Goal: Book appointment/travel/reservation

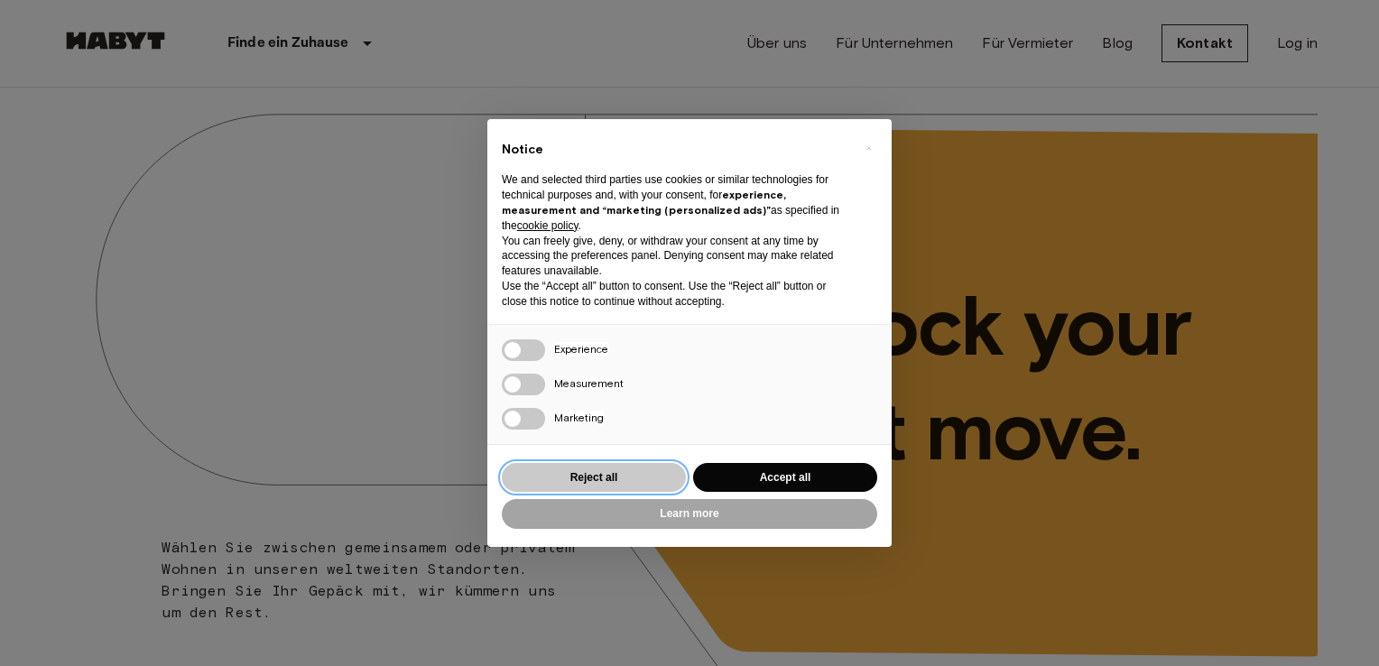
click at [629, 466] on button "Reject all" at bounding box center [594, 478] width 184 height 30
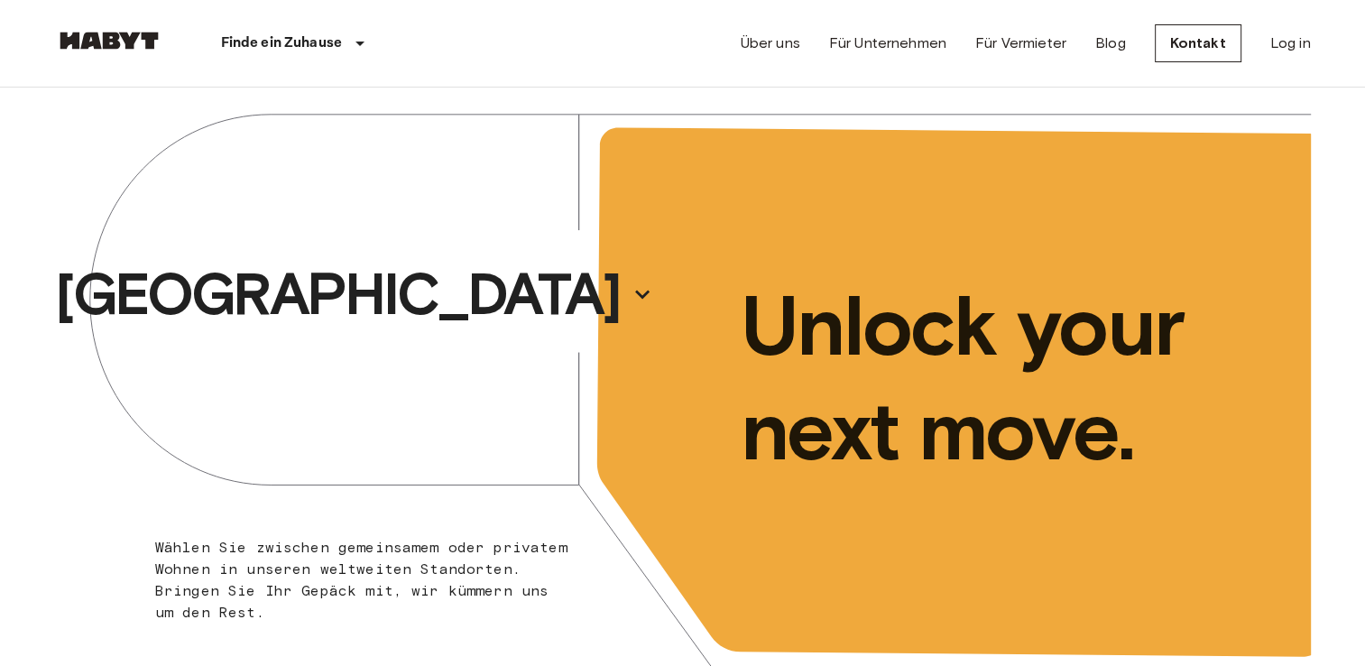
click at [400, 361] on div "[GEOGRAPHIC_DATA]" at bounding box center [369, 294] width 628 height 413
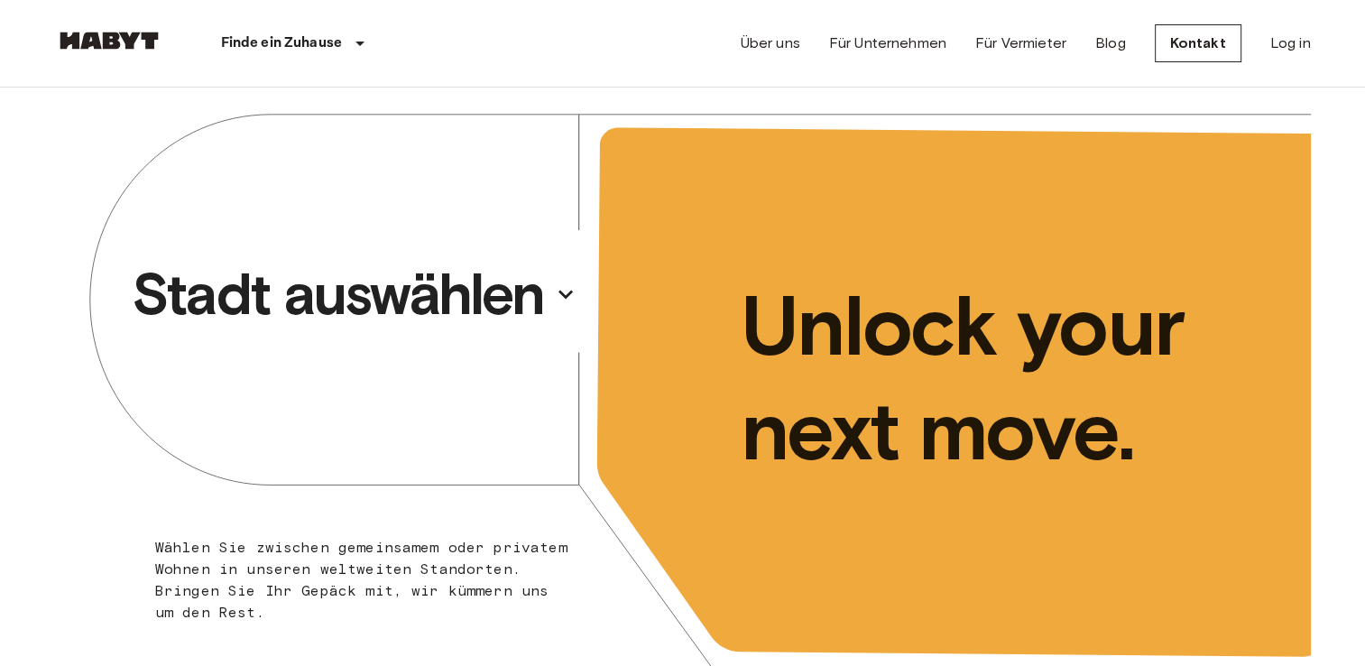
click at [475, 293] on p "Stadt auswählen" at bounding box center [338, 294] width 412 height 72
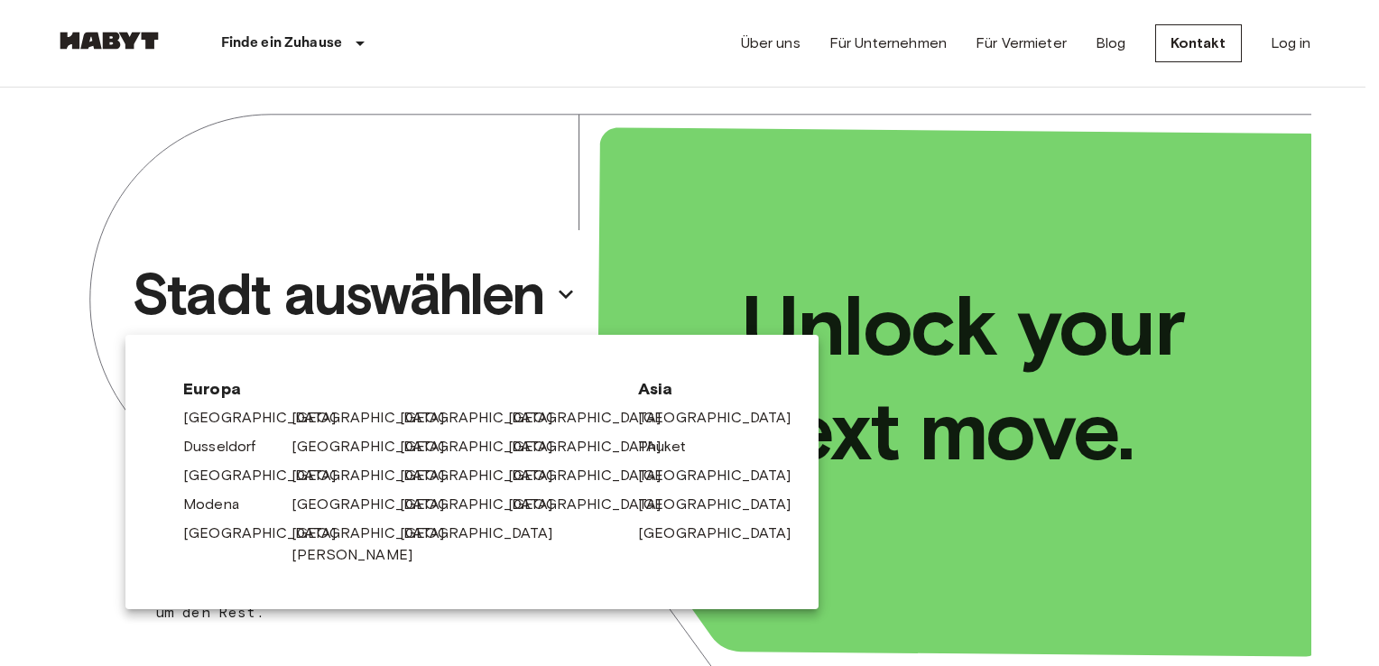
click at [315, 433] on div "[GEOGRAPHIC_DATA]" at bounding box center [338, 443] width 108 height 29
click at [316, 413] on link "[GEOGRAPHIC_DATA]" at bounding box center [380, 418] width 171 height 22
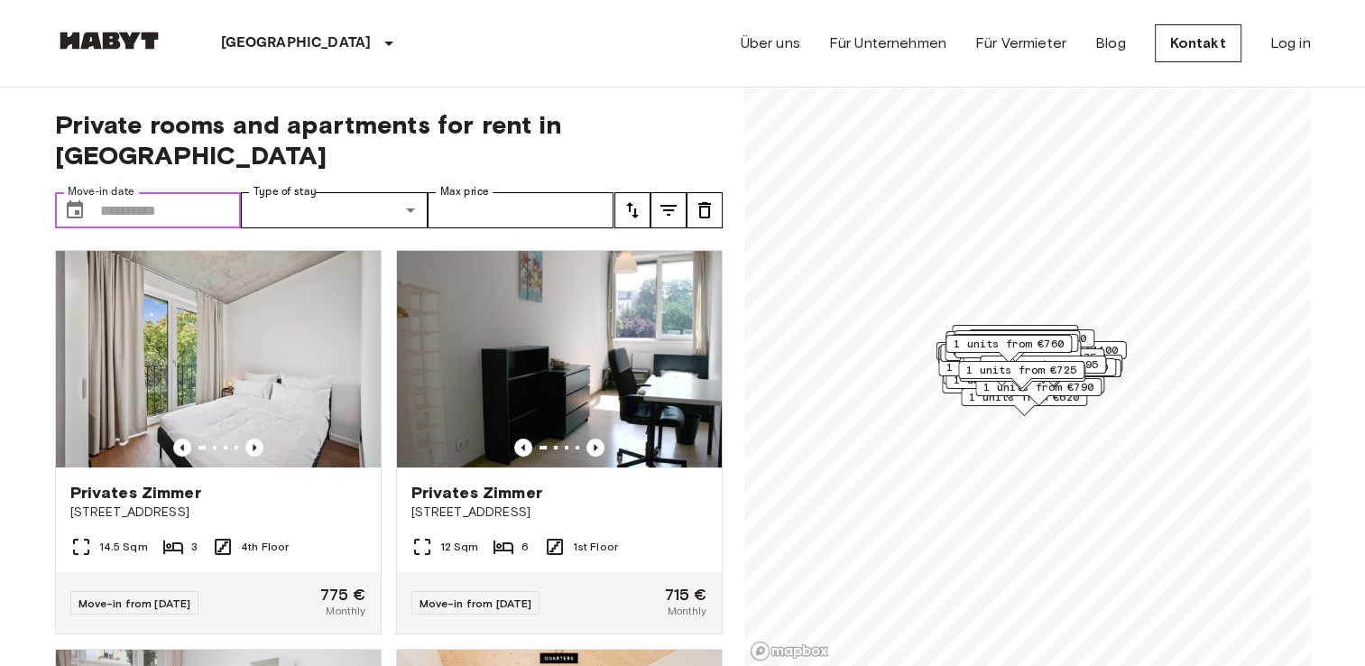
click at [180, 192] on input "Move-in date" at bounding box center [171, 210] width 142 height 36
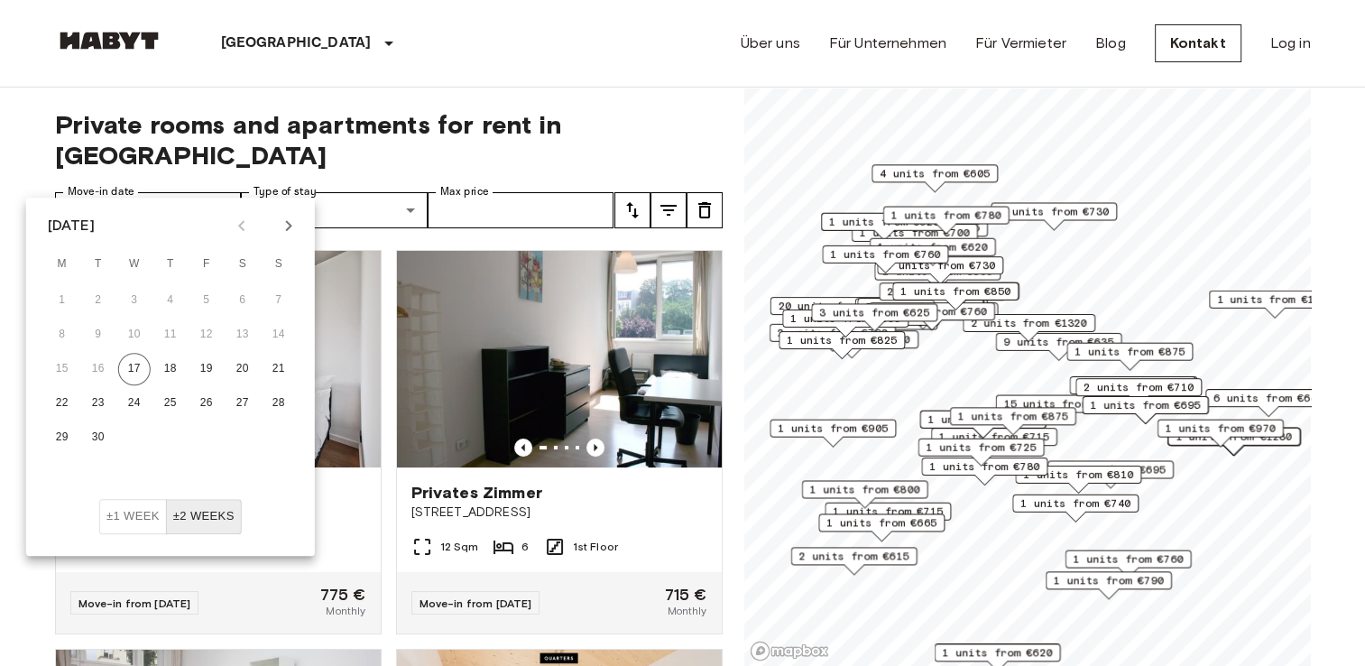
click at [301, 226] on button "Next month" at bounding box center [288, 225] width 31 height 31
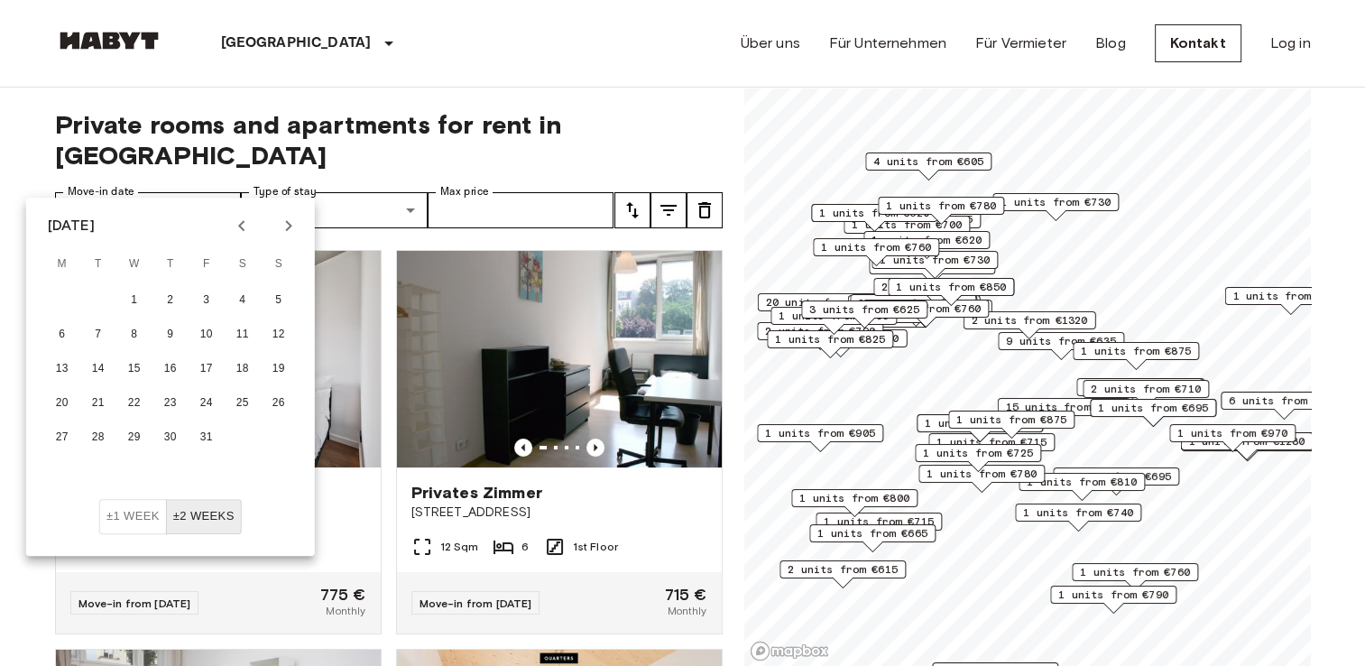
click at [301, 226] on button "Next month" at bounding box center [288, 225] width 31 height 31
click at [251, 301] on button "1" at bounding box center [242, 300] width 32 height 32
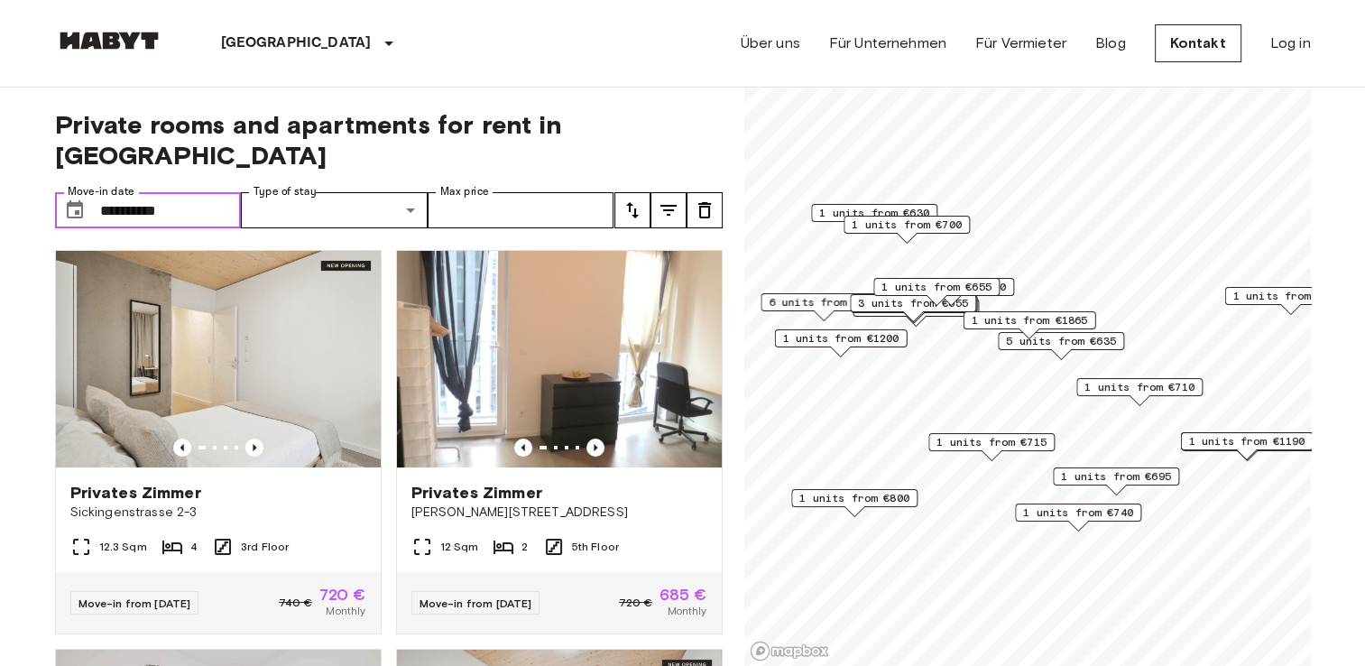
type input "**********"
click at [629, 199] on icon "tune" at bounding box center [633, 210] width 22 height 22
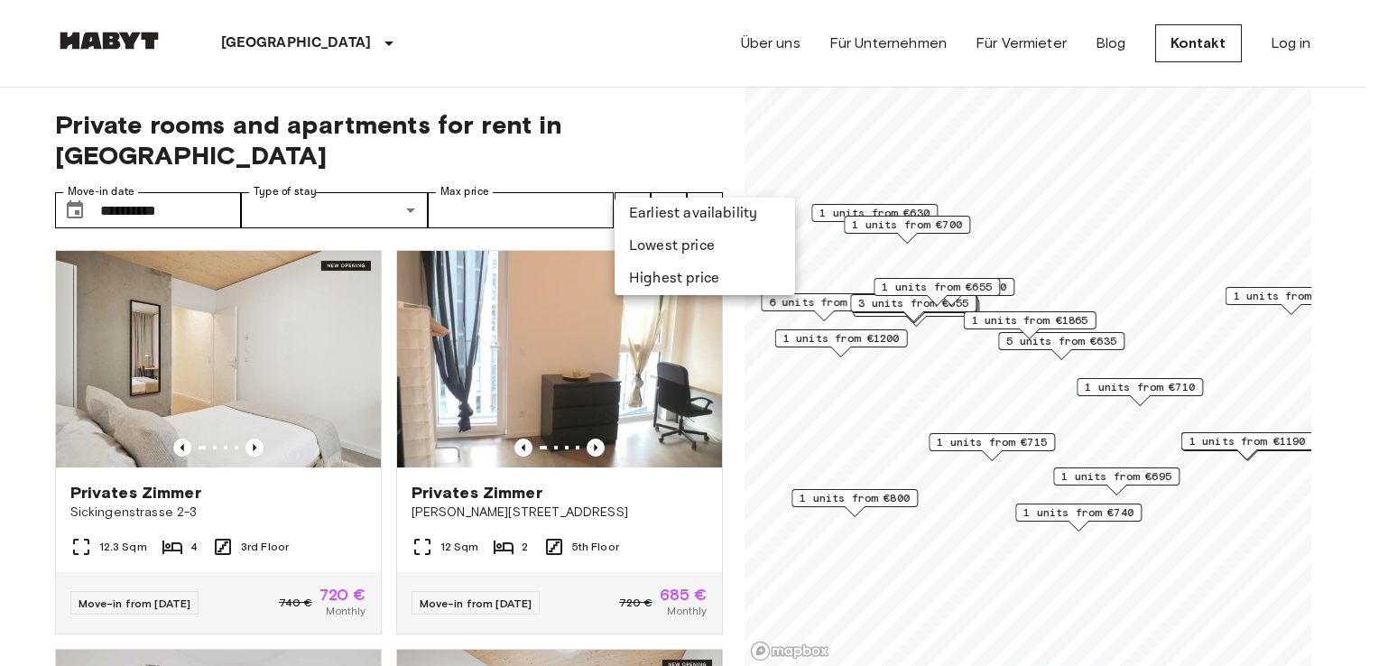
click at [652, 241] on li "Lowest price" at bounding box center [704, 246] width 180 height 32
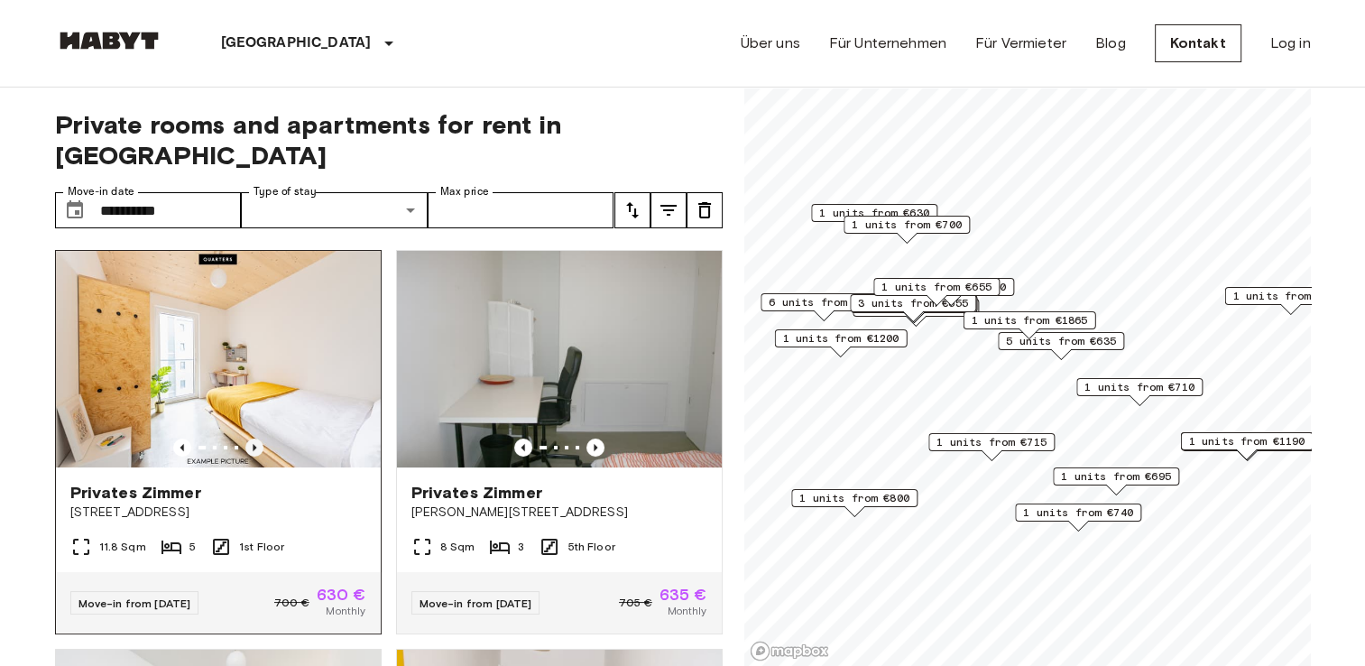
click at [247, 438] on icon "Previous image" at bounding box center [254, 447] width 18 height 18
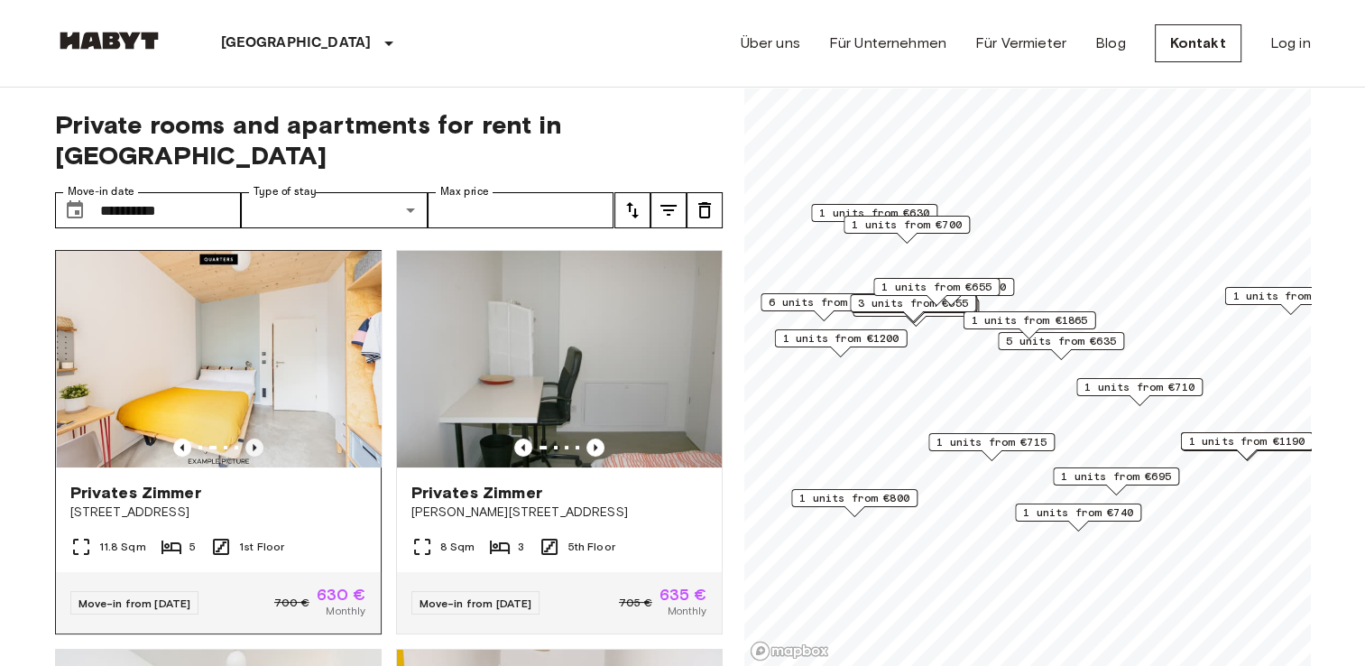
click at [247, 438] on icon "Previous image" at bounding box center [254, 447] width 18 height 18
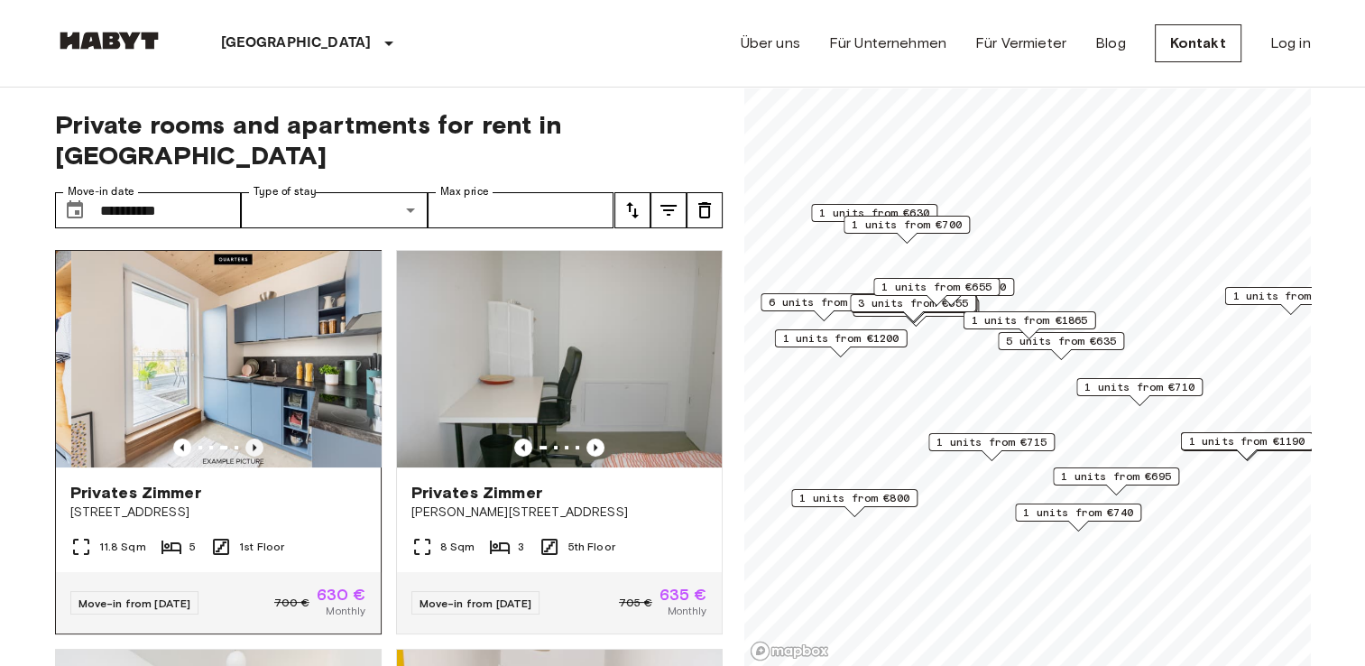
click at [247, 438] on icon "Previous image" at bounding box center [254, 447] width 18 height 18
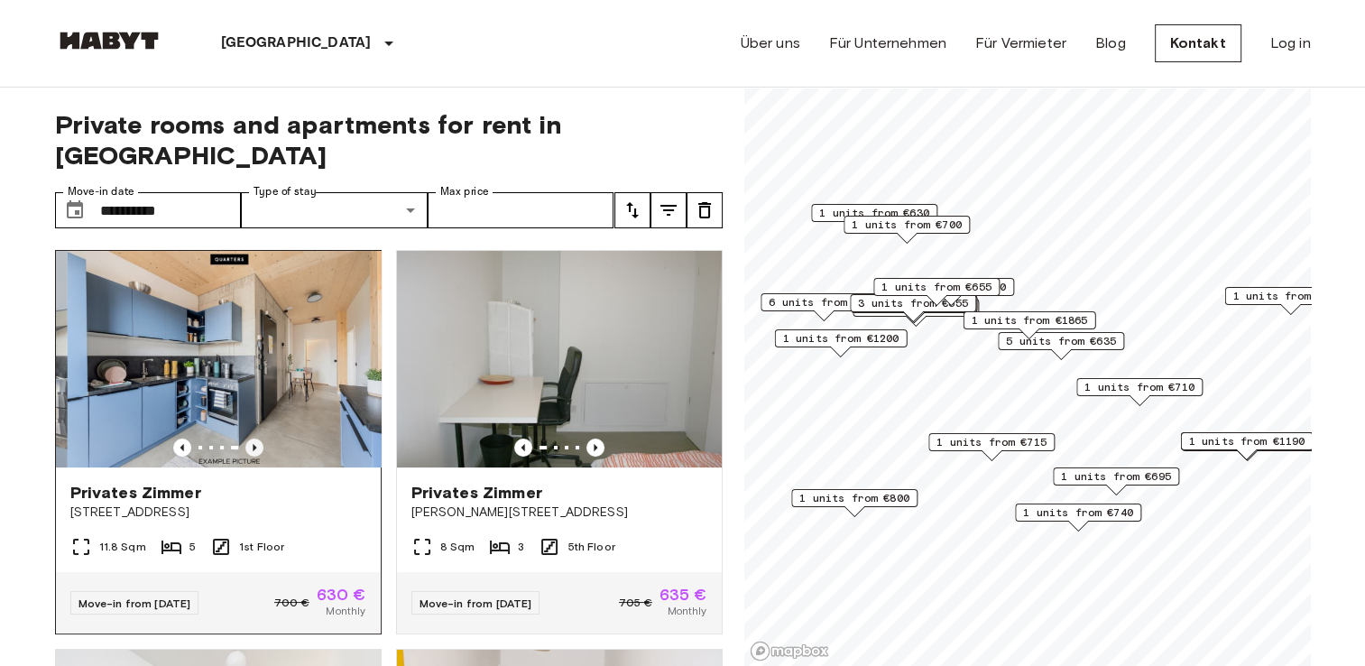
click at [247, 438] on icon "Previous image" at bounding box center [254, 447] width 18 height 18
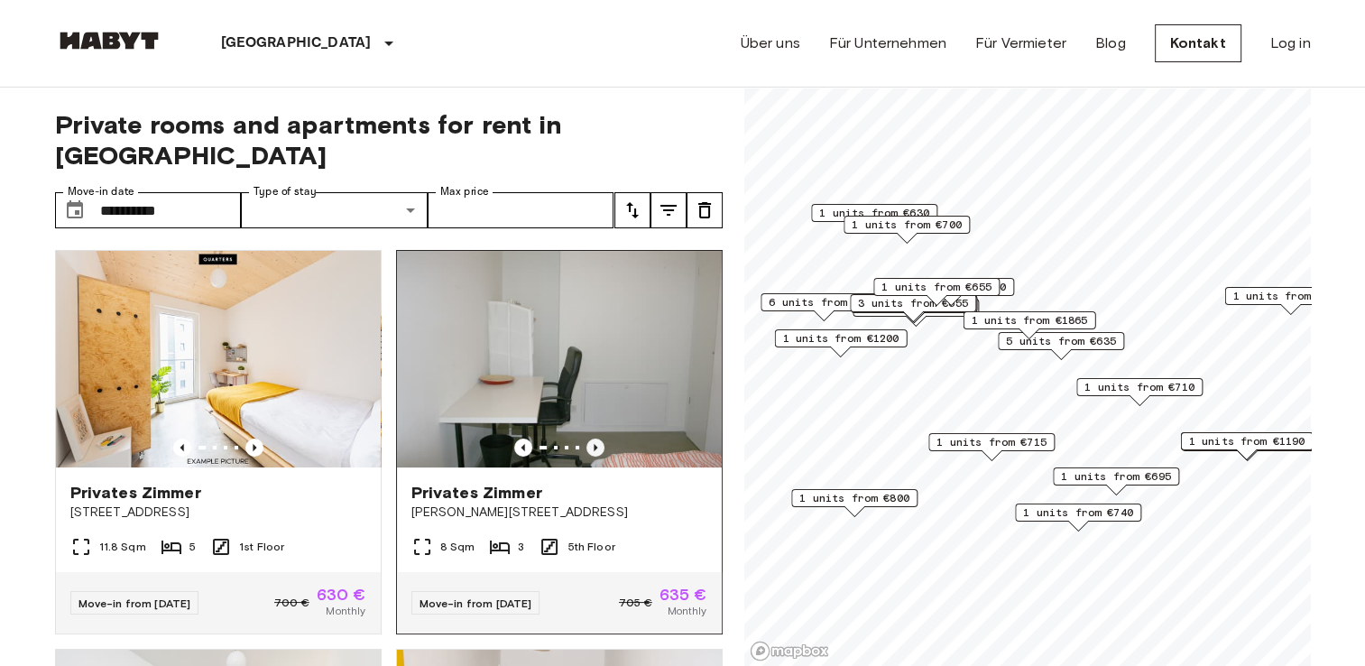
click at [586, 438] on icon "Previous image" at bounding box center [595, 447] width 18 height 18
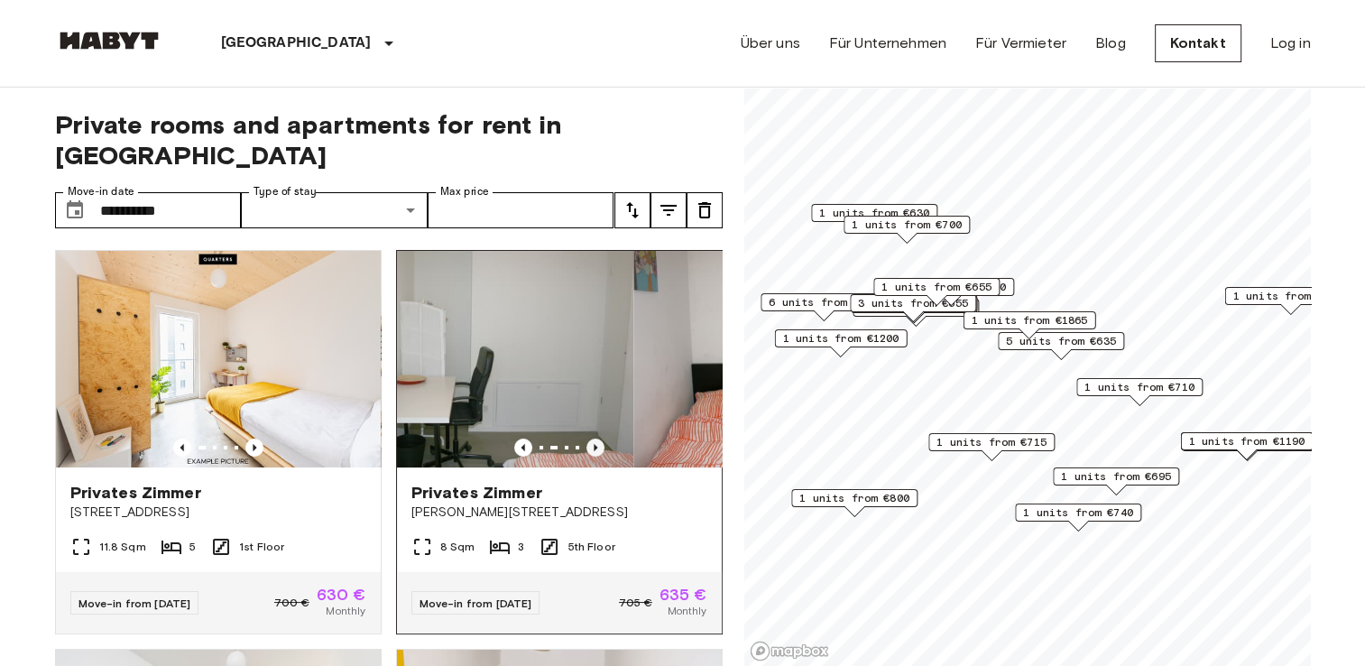
click at [586, 438] on icon "Previous image" at bounding box center [595, 447] width 18 height 18
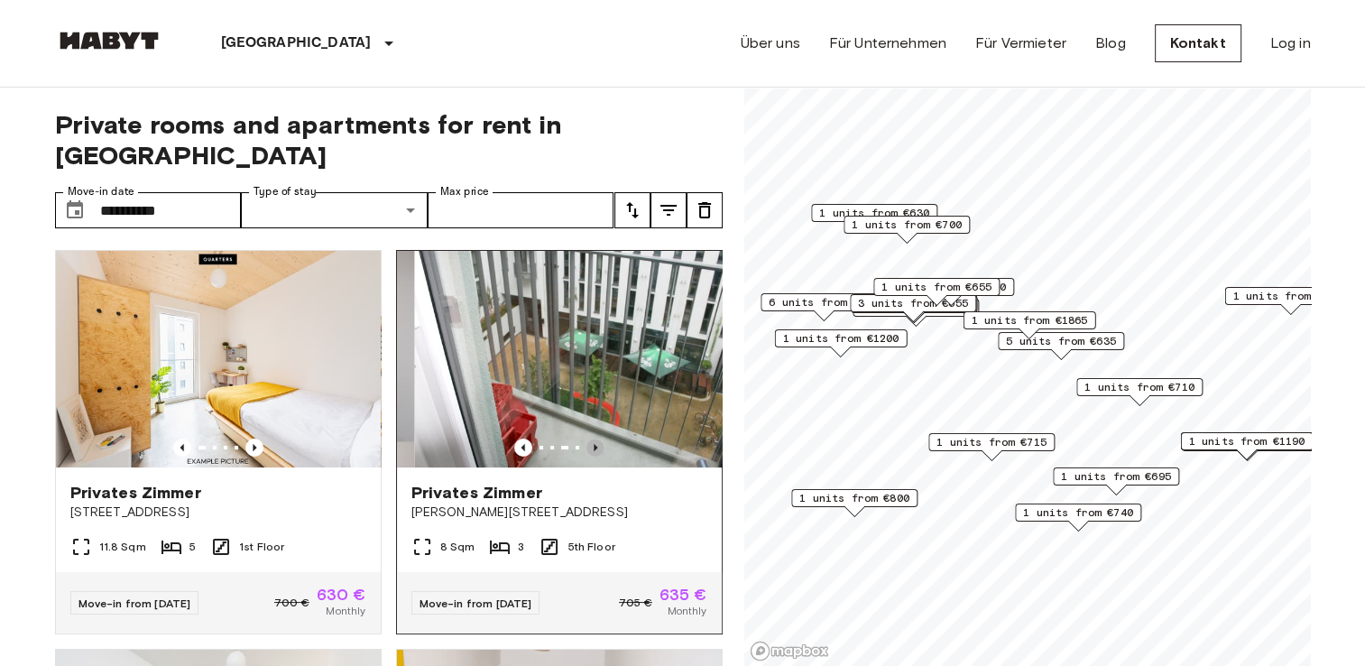
click at [586, 438] on icon "Previous image" at bounding box center [595, 447] width 18 height 18
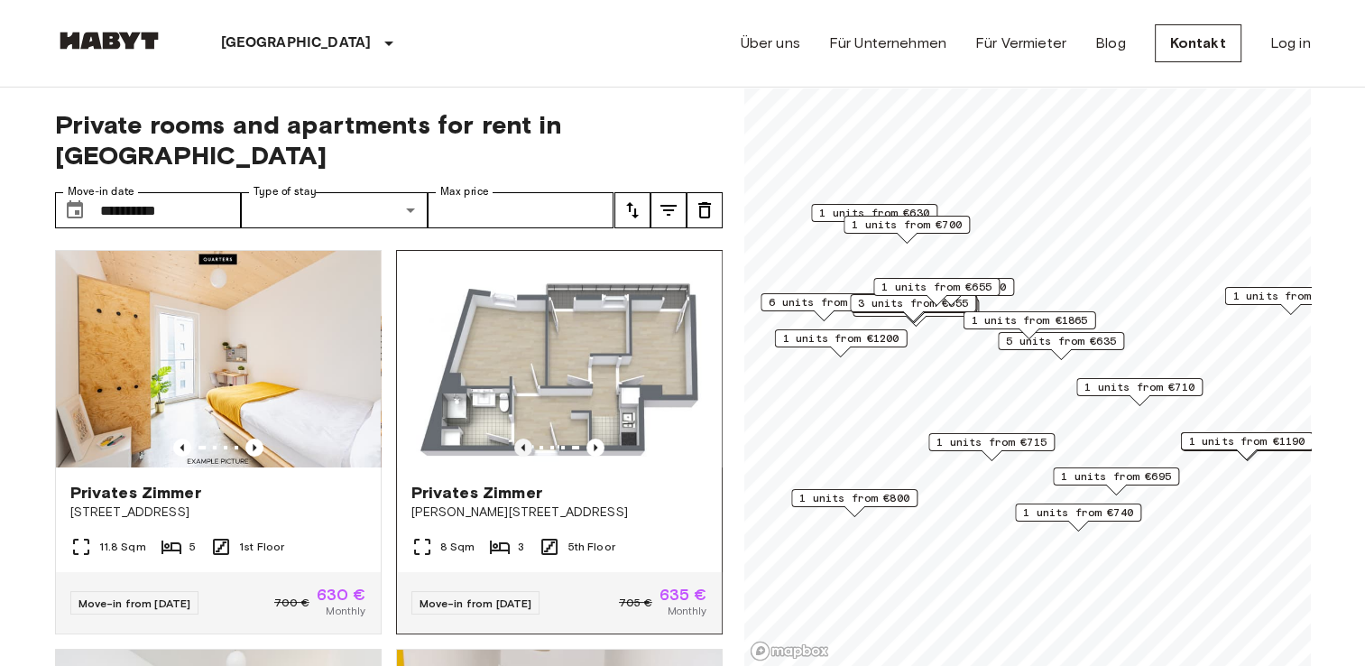
click at [514, 438] on icon "Previous image" at bounding box center [523, 447] width 18 height 18
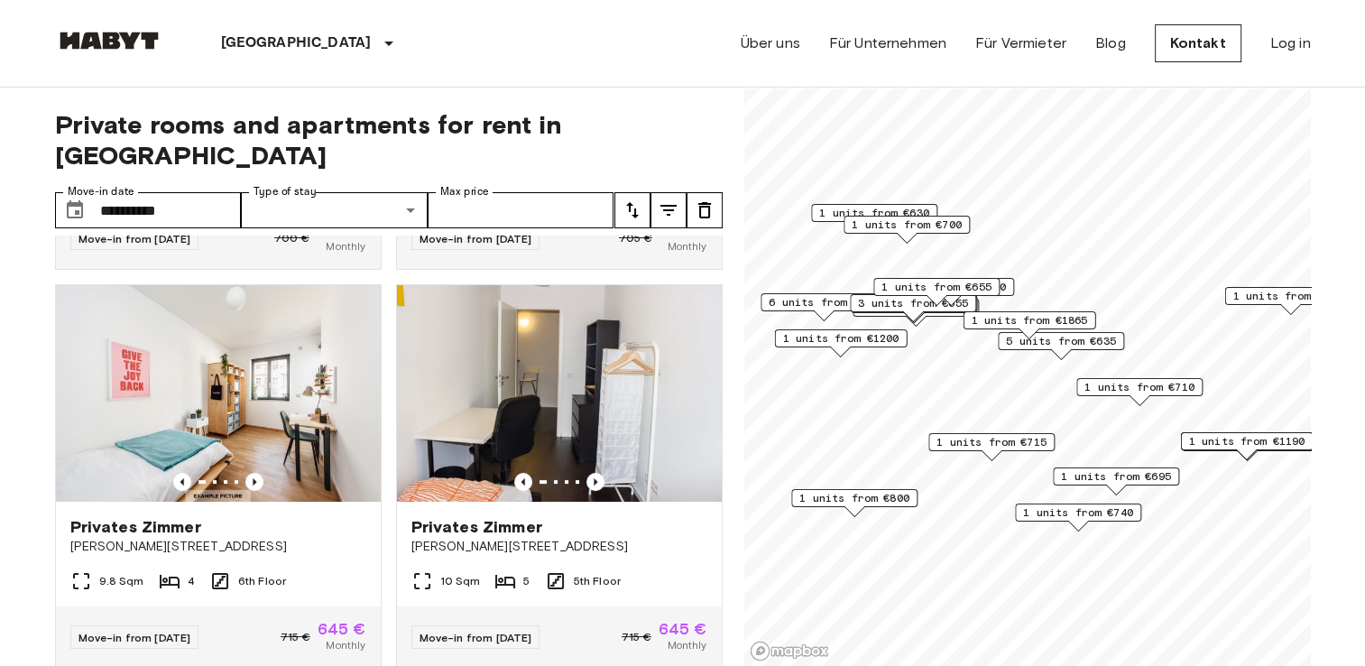
scroll to position [350, 0]
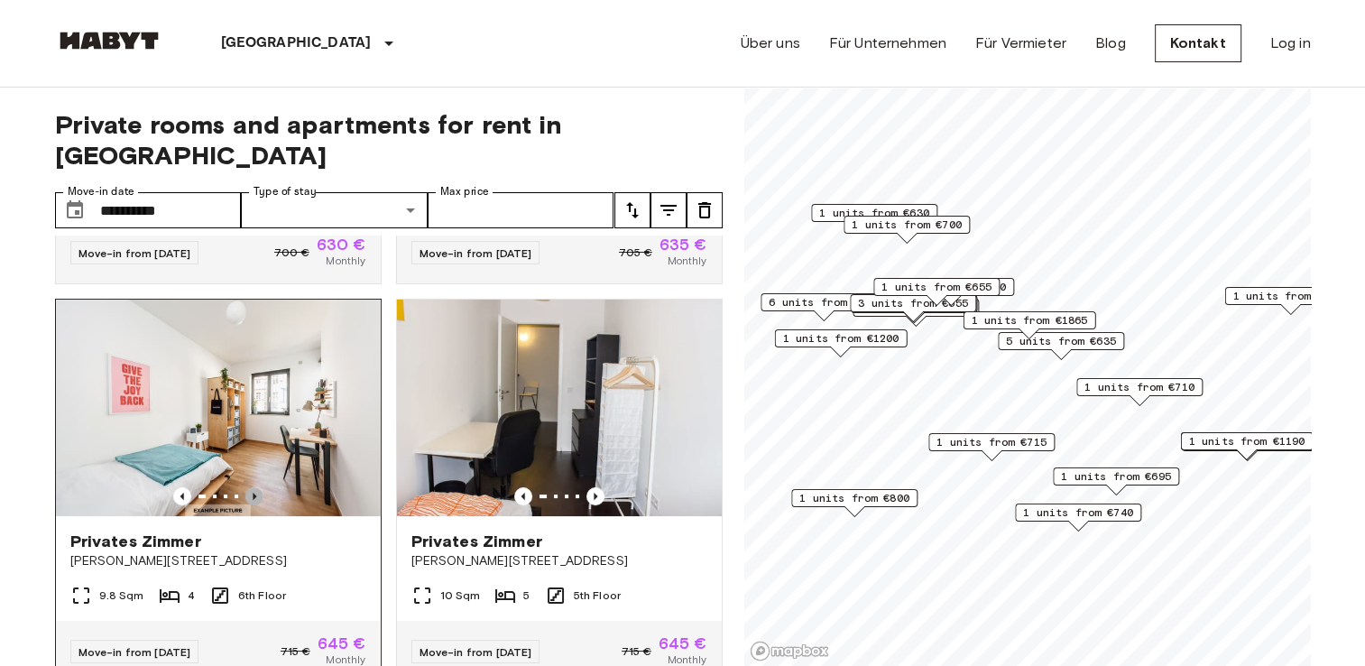
click at [245, 487] on icon "Previous image" at bounding box center [254, 496] width 18 height 18
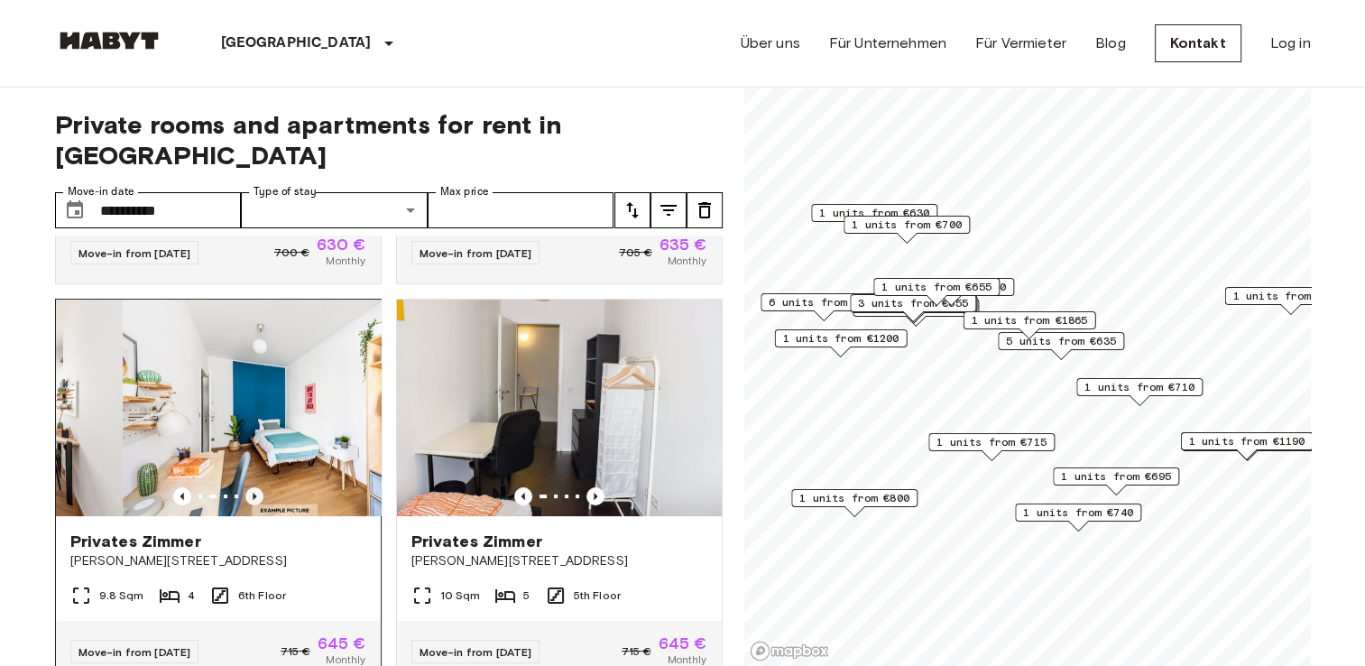
click at [245, 487] on icon "Previous image" at bounding box center [254, 496] width 18 height 18
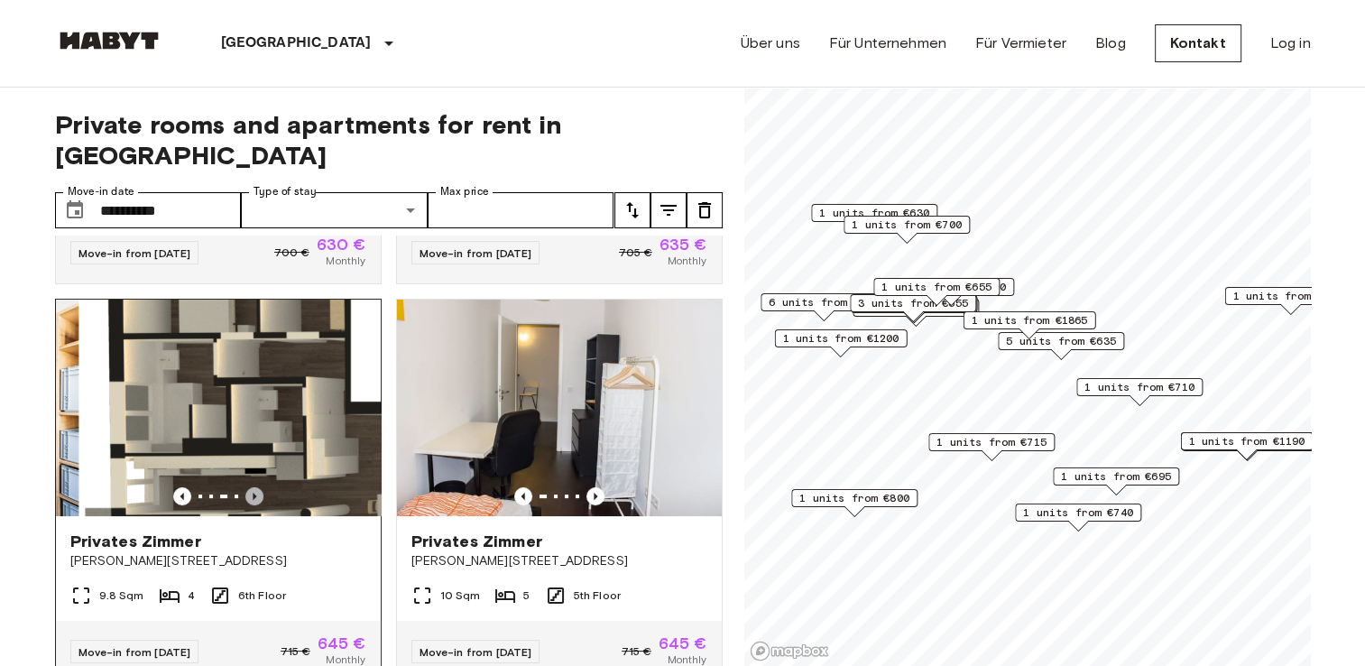
click at [245, 487] on icon "Previous image" at bounding box center [254, 496] width 18 height 18
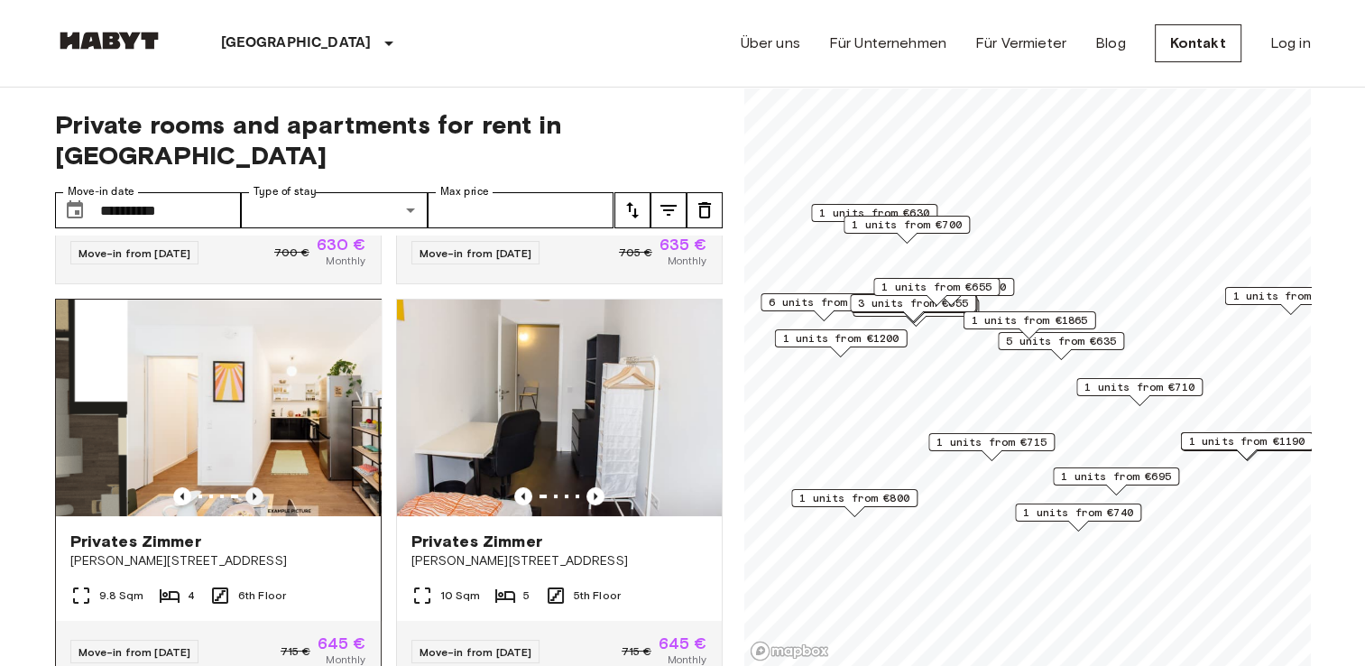
click at [245, 487] on icon "Previous image" at bounding box center [254, 496] width 18 height 18
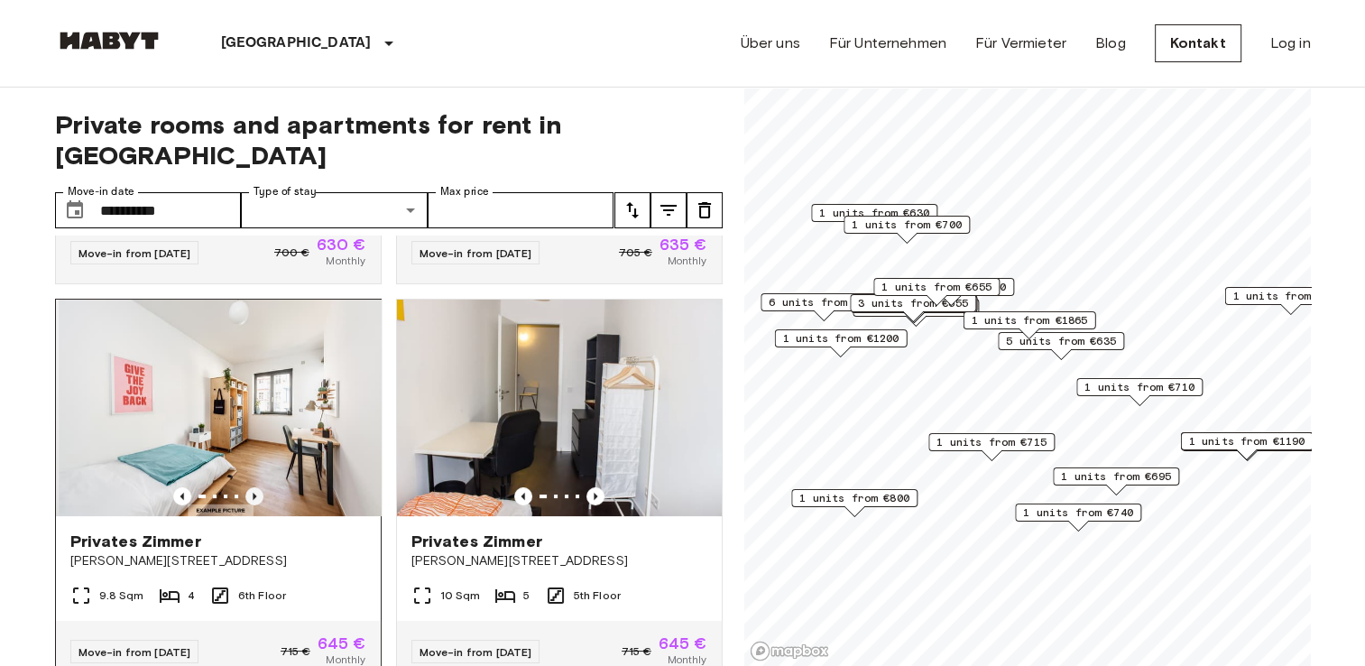
click at [245, 487] on icon "Previous image" at bounding box center [254, 496] width 18 height 18
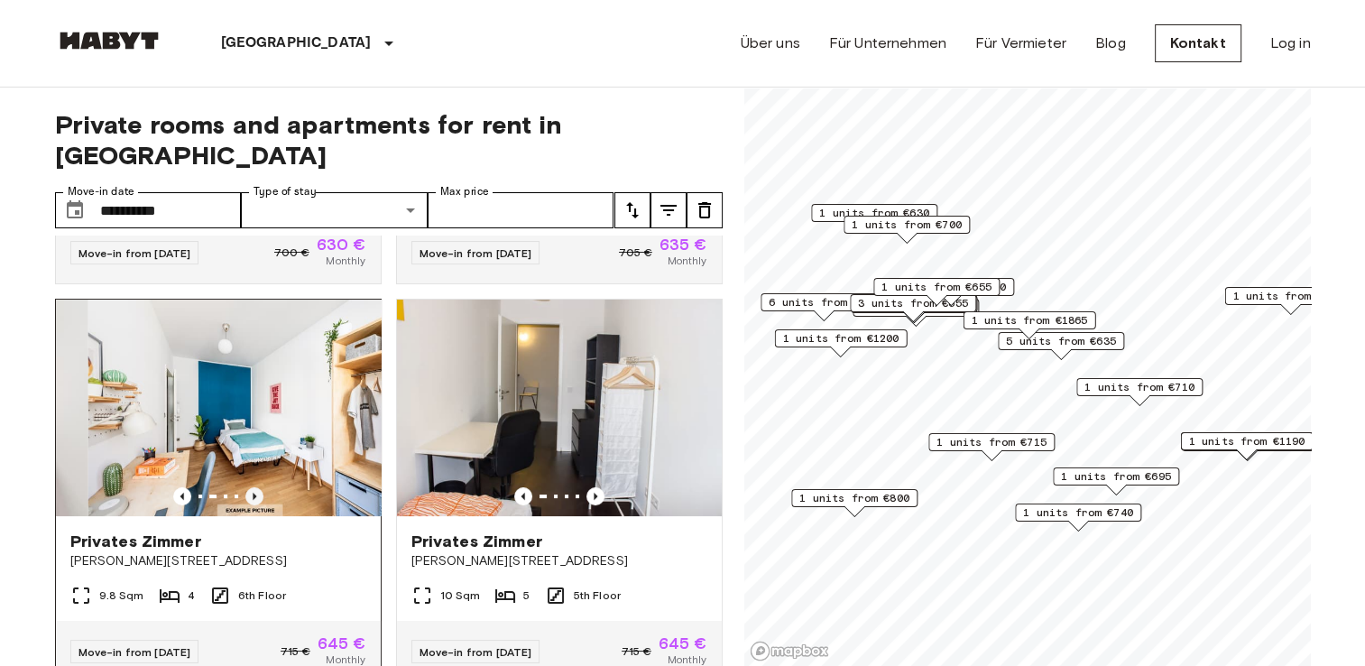
click at [245, 487] on icon "Previous image" at bounding box center [254, 496] width 18 height 18
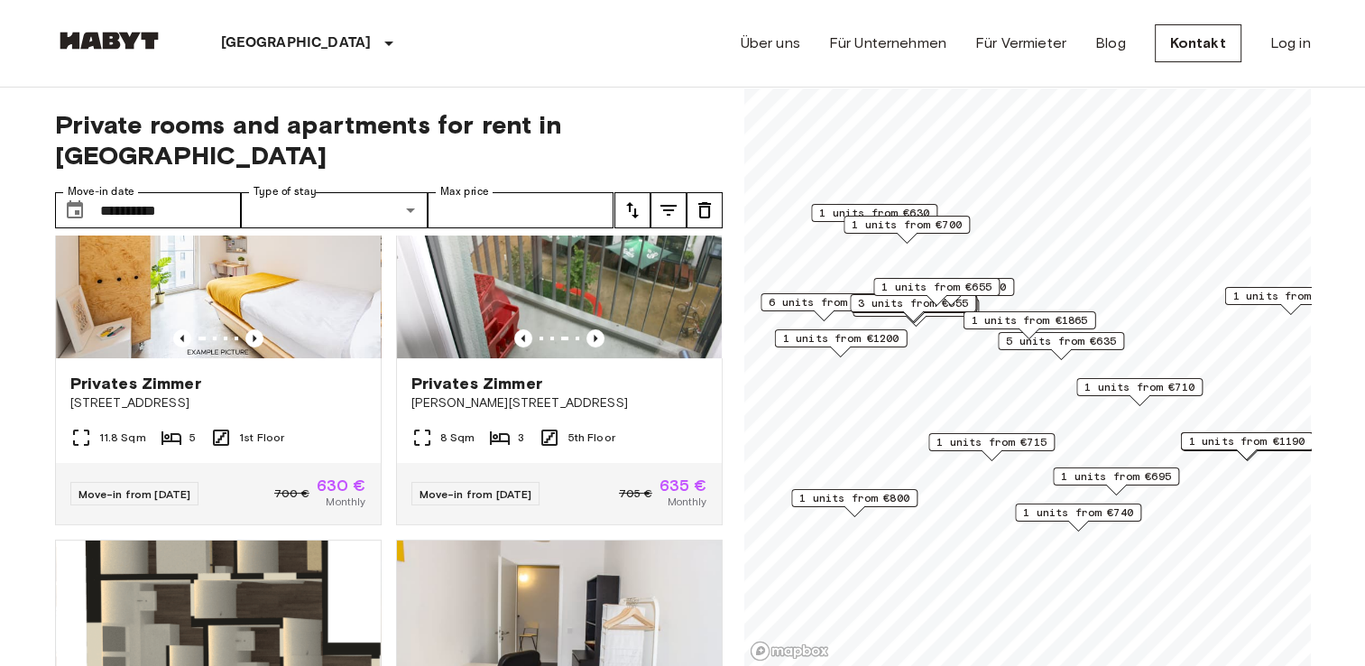
scroll to position [0, 0]
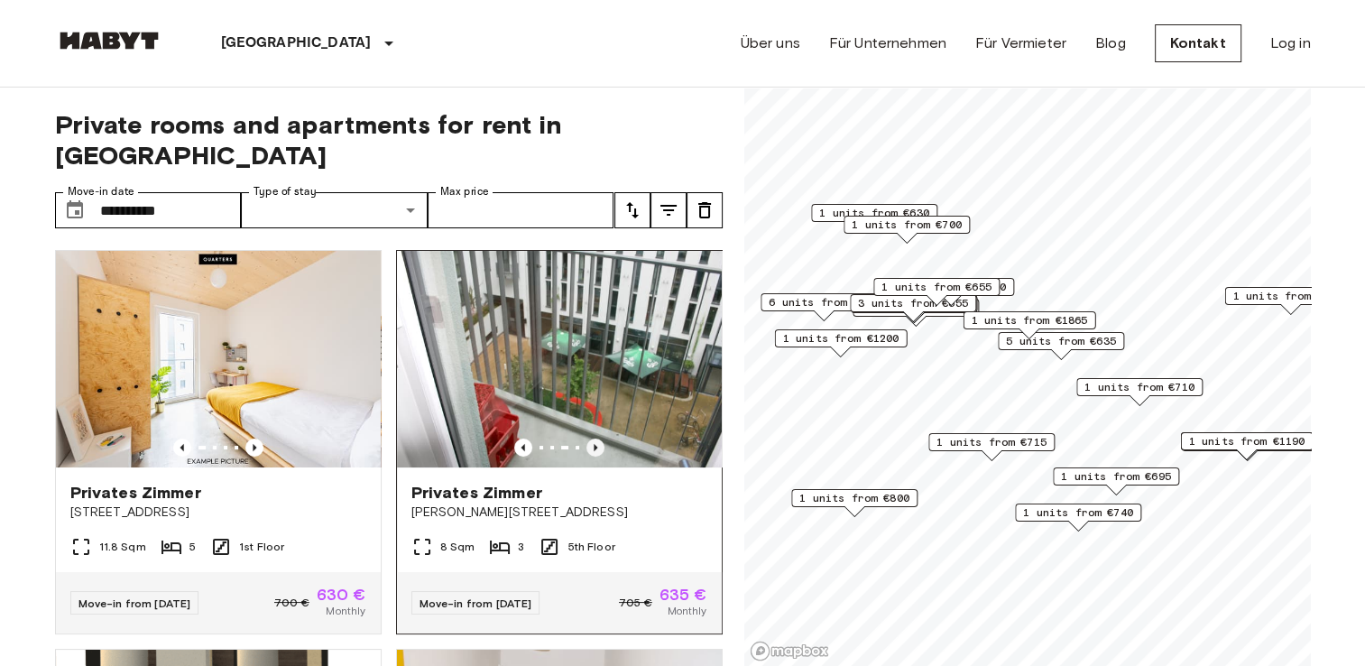
click at [586, 438] on icon "Previous image" at bounding box center [595, 447] width 18 height 18
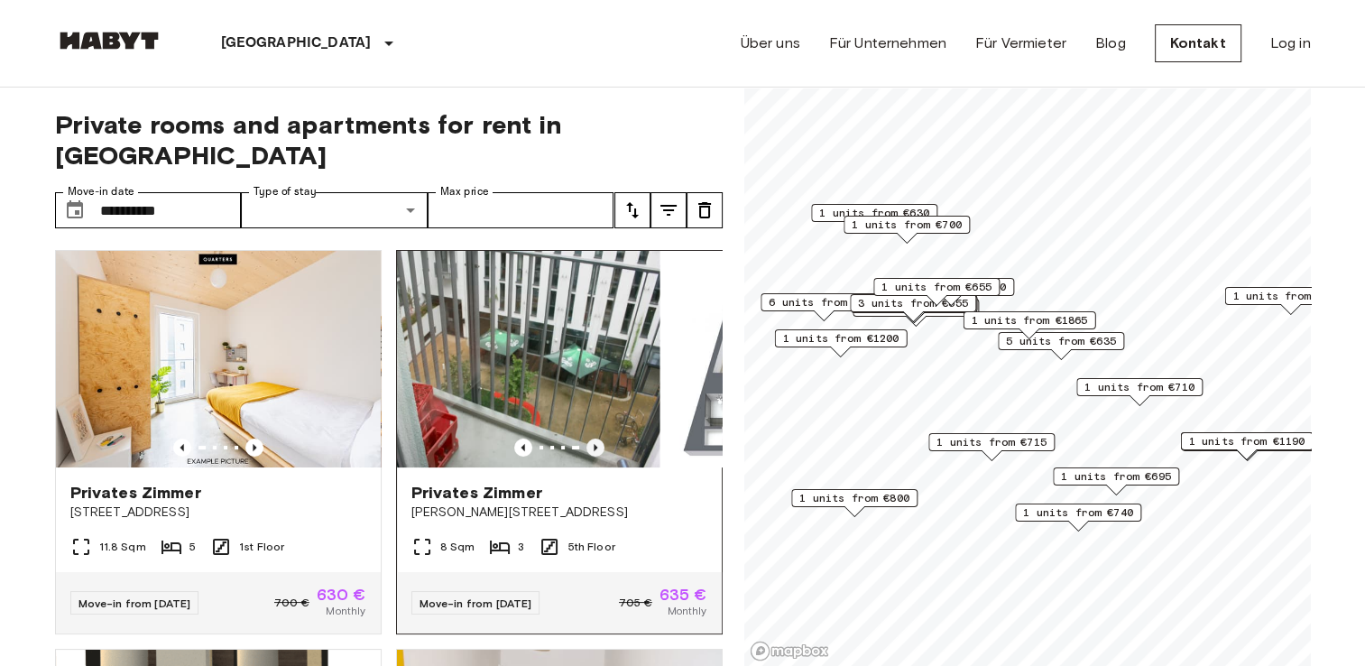
click at [586, 438] on icon "Previous image" at bounding box center [595, 447] width 18 height 18
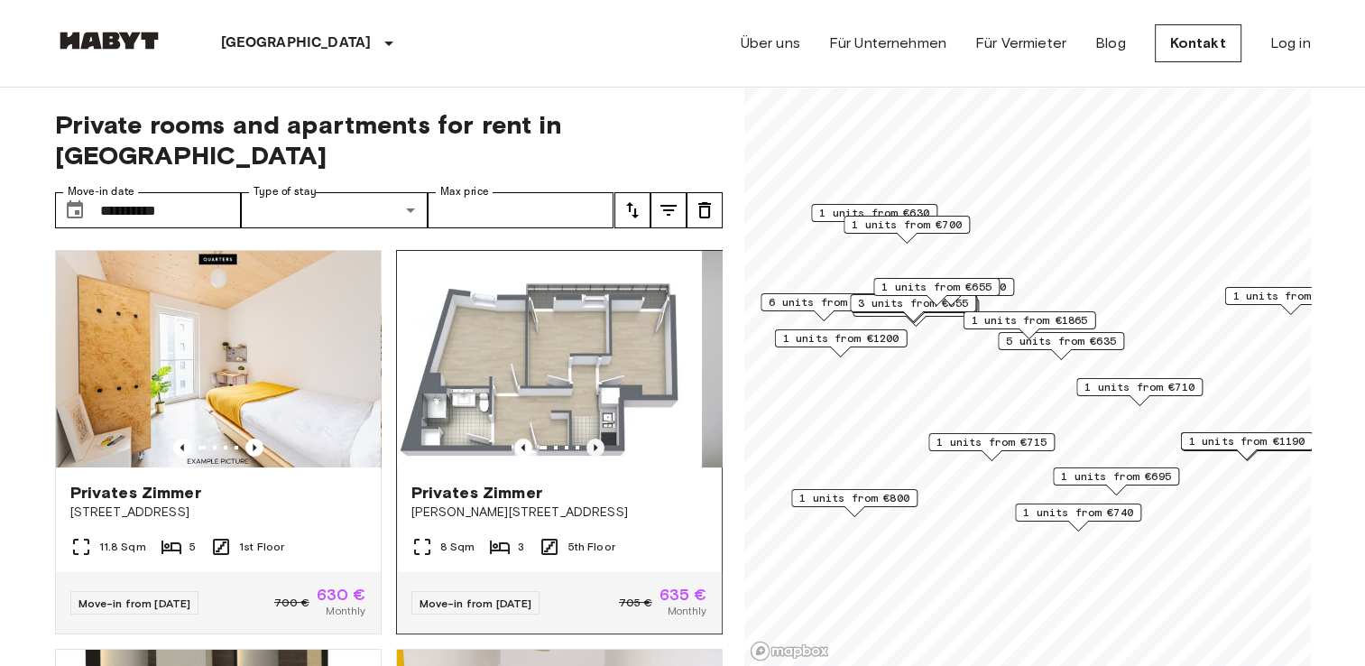
click at [586, 438] on icon "Previous image" at bounding box center [595, 447] width 18 height 18
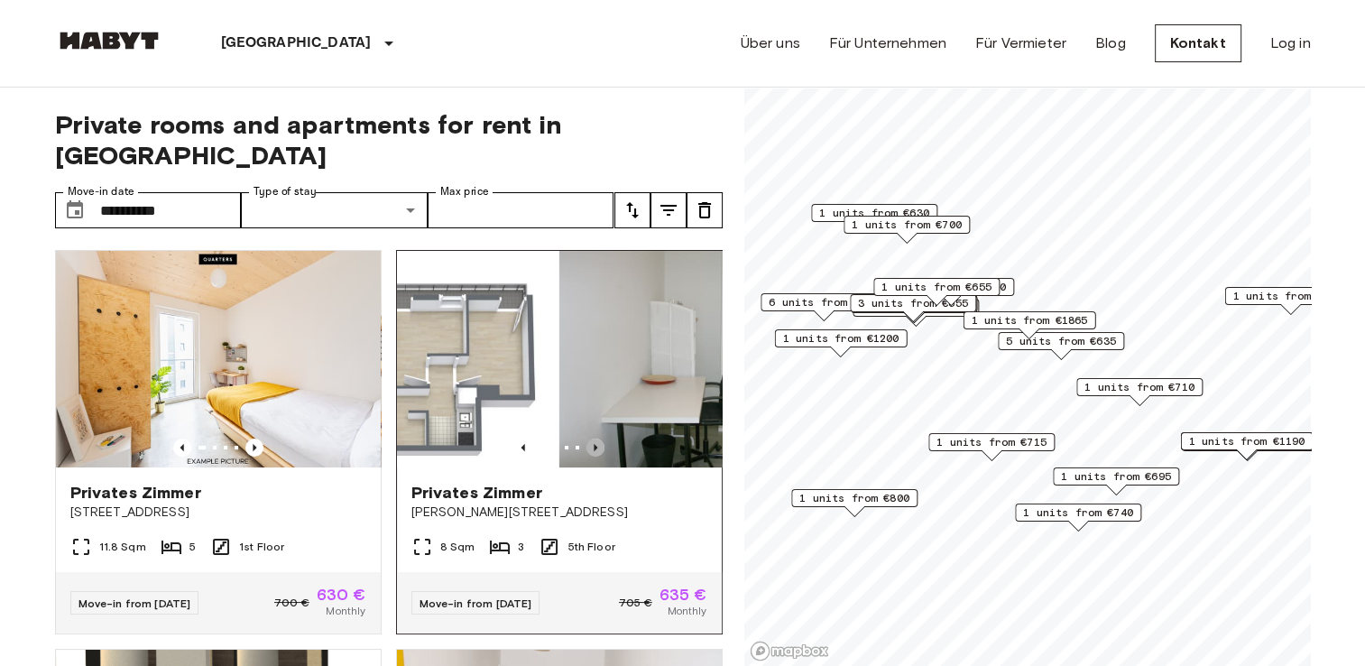
click at [586, 438] on icon "Previous image" at bounding box center [595, 447] width 18 height 18
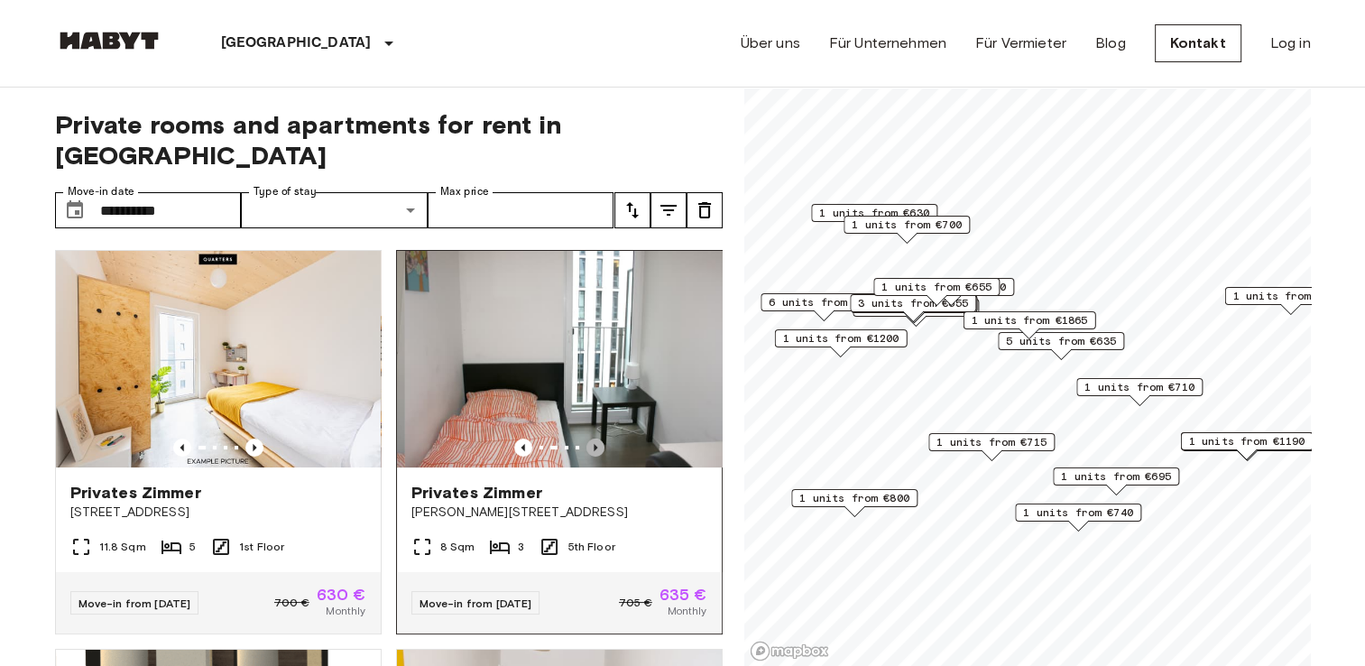
click at [586, 438] on icon "Previous image" at bounding box center [595, 447] width 18 height 18
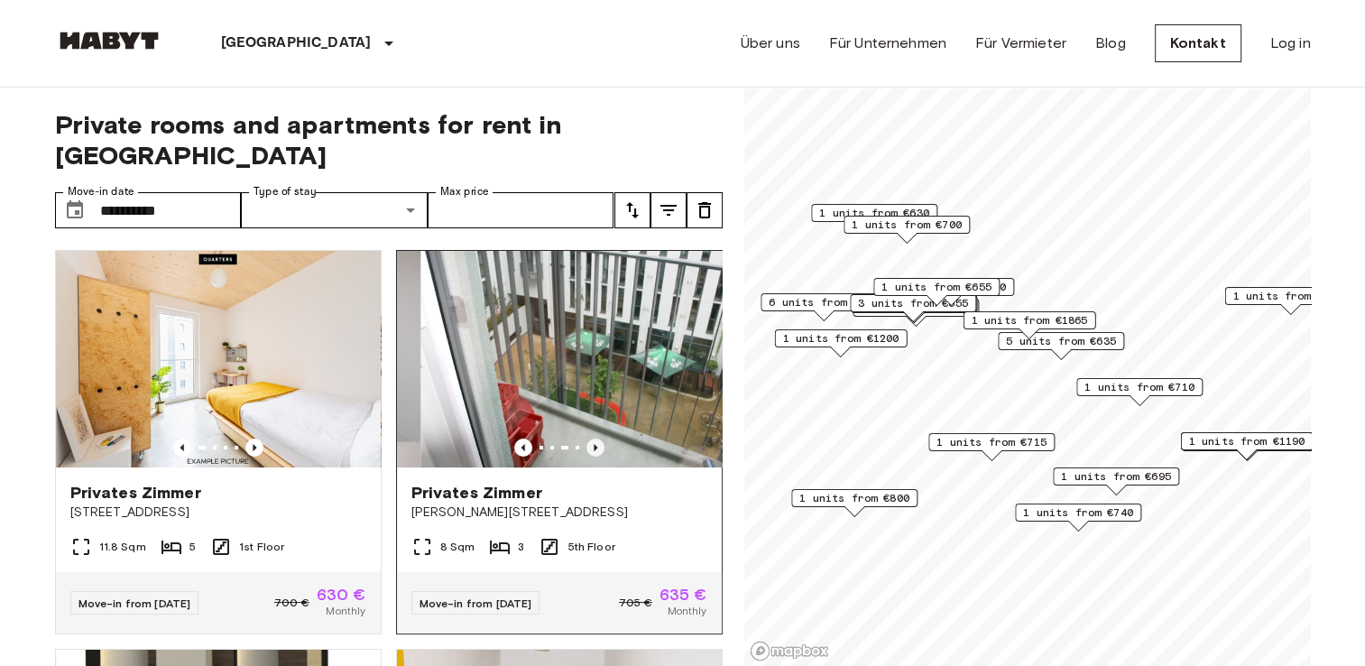
click at [586, 438] on icon "Previous image" at bounding box center [595, 447] width 18 height 18
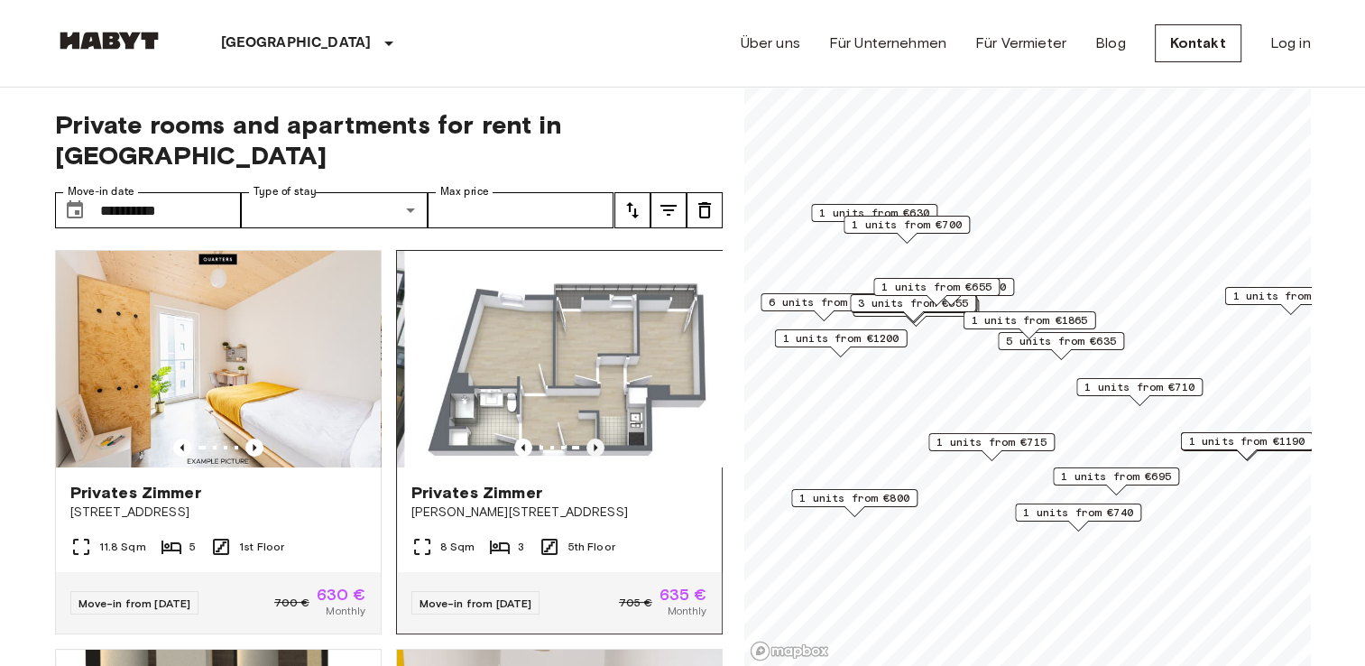
click at [586, 438] on icon "Previous image" at bounding box center [595, 447] width 18 height 18
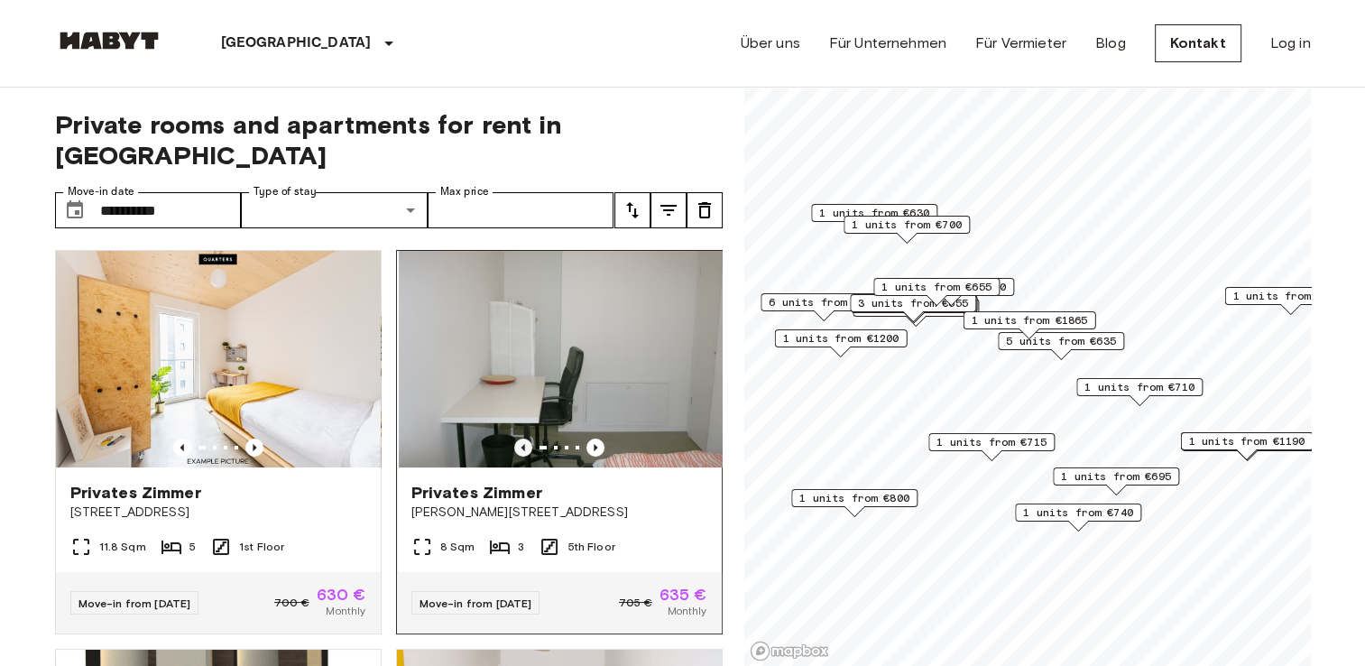
click at [516, 438] on icon "Previous image" at bounding box center [523, 447] width 18 height 18
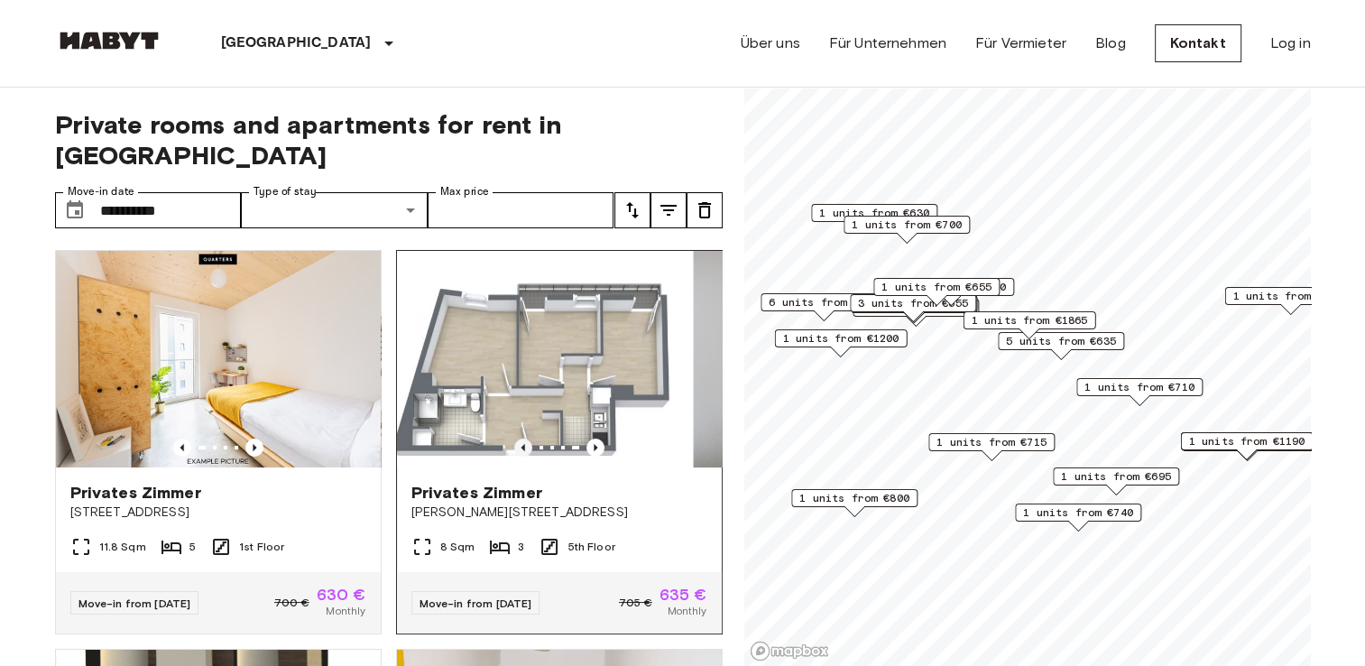
click at [516, 438] on icon "Previous image" at bounding box center [523, 447] width 18 height 18
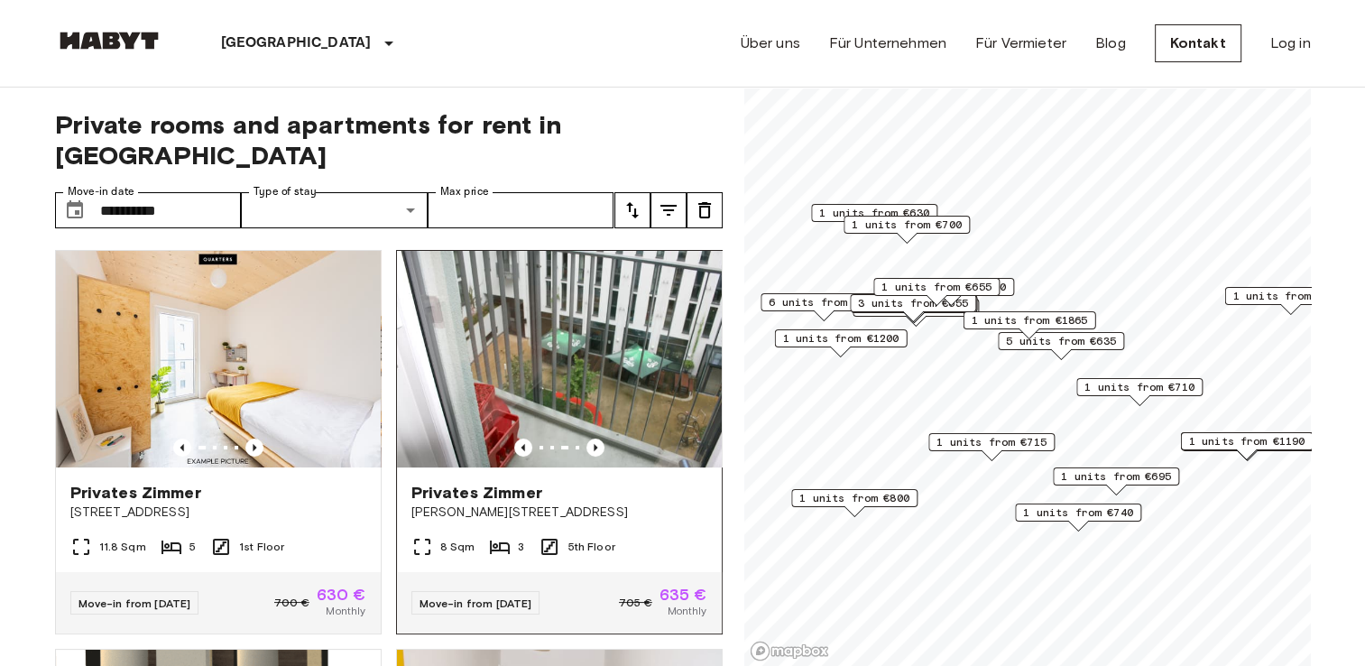
click at [691, 377] on img at bounding box center [559, 359] width 325 height 217
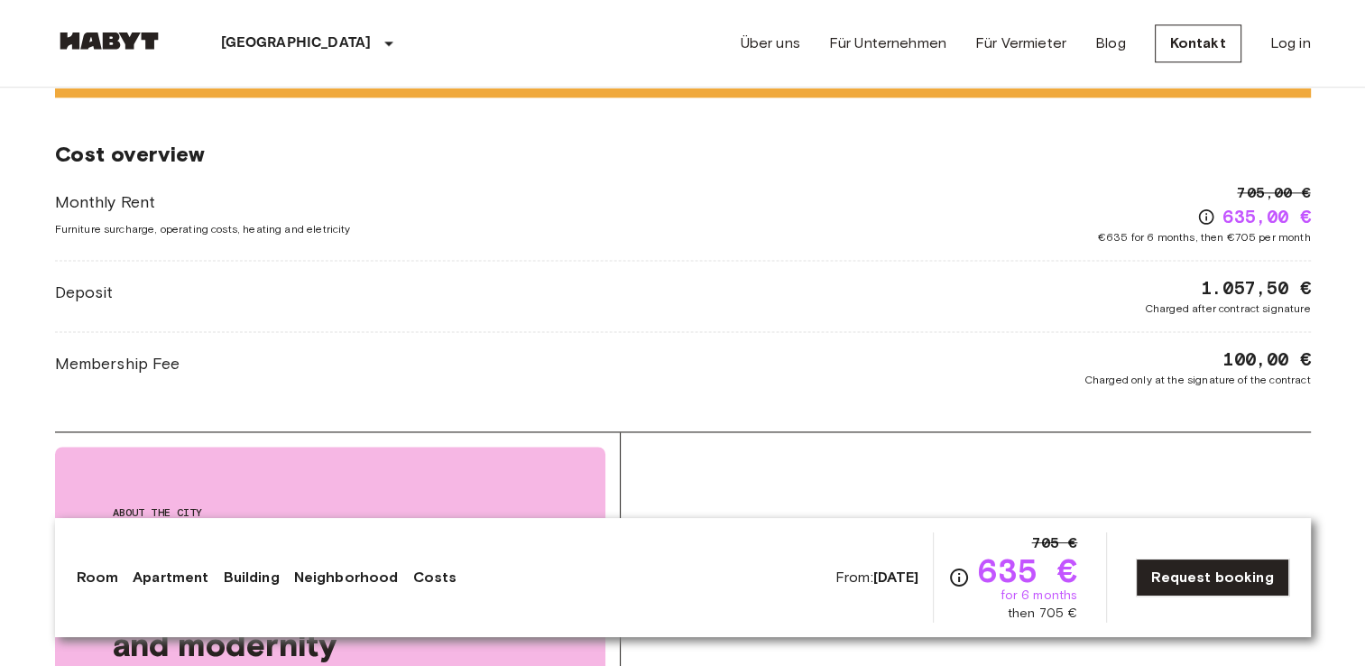
scroll to position [2461, 0]
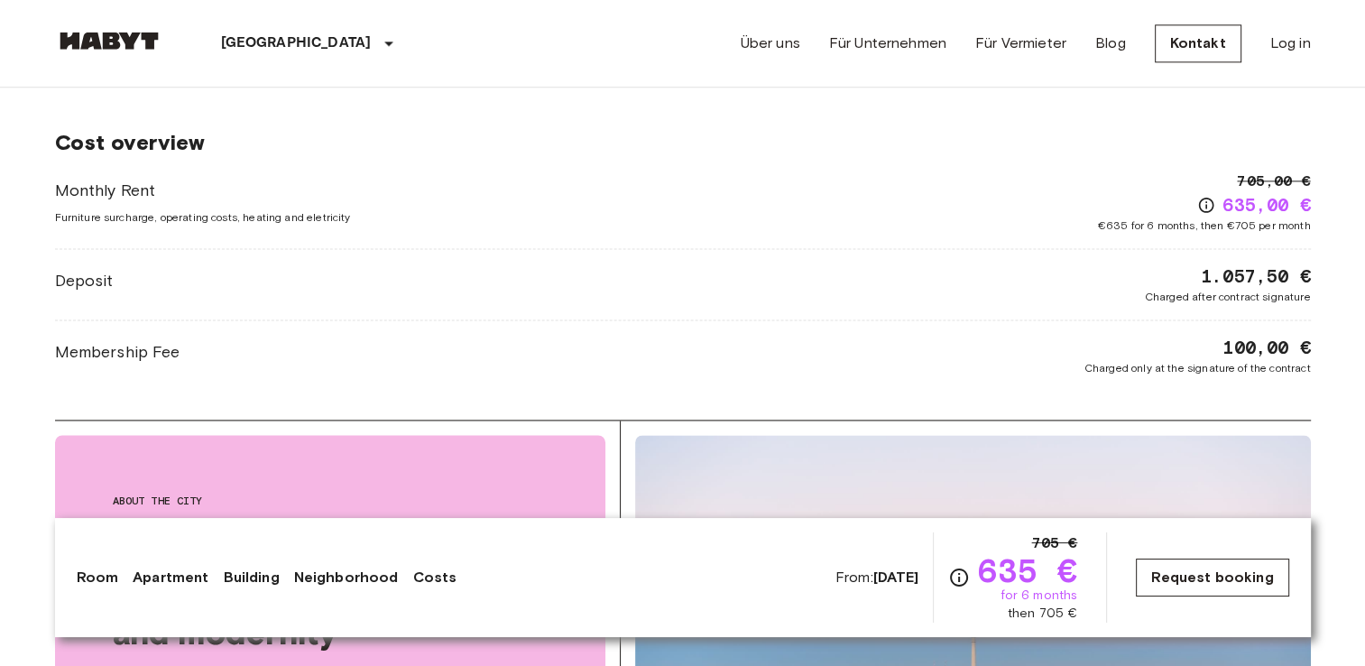
click at [1240, 574] on link "Request booking" at bounding box center [1212, 577] width 152 height 38
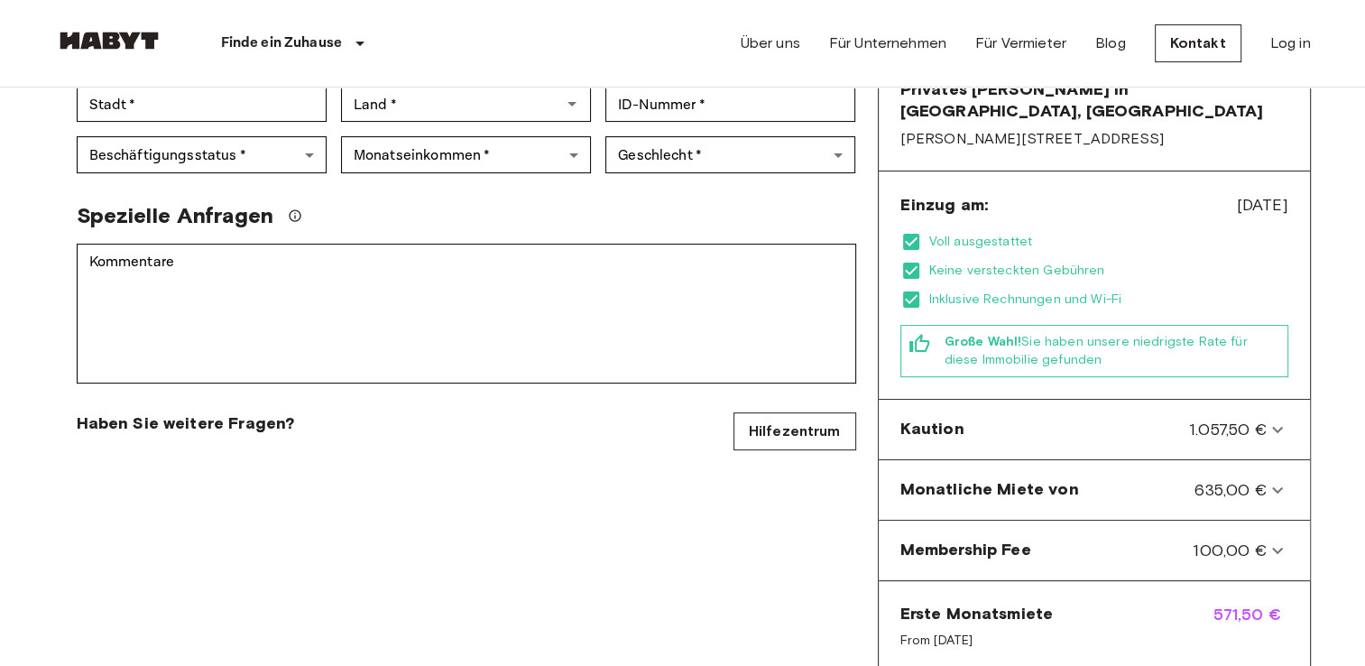
scroll to position [464, 0]
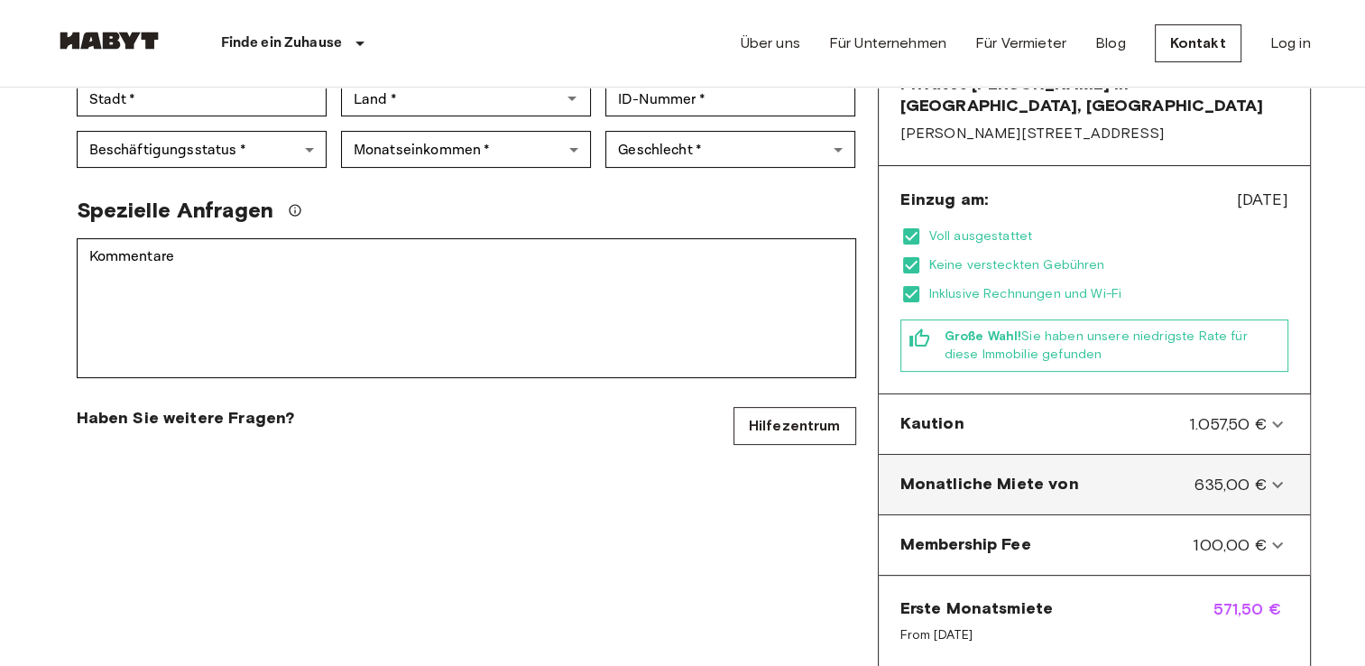
click at [1261, 473] on span "635,00 €" at bounding box center [1229, 484] width 71 height 23
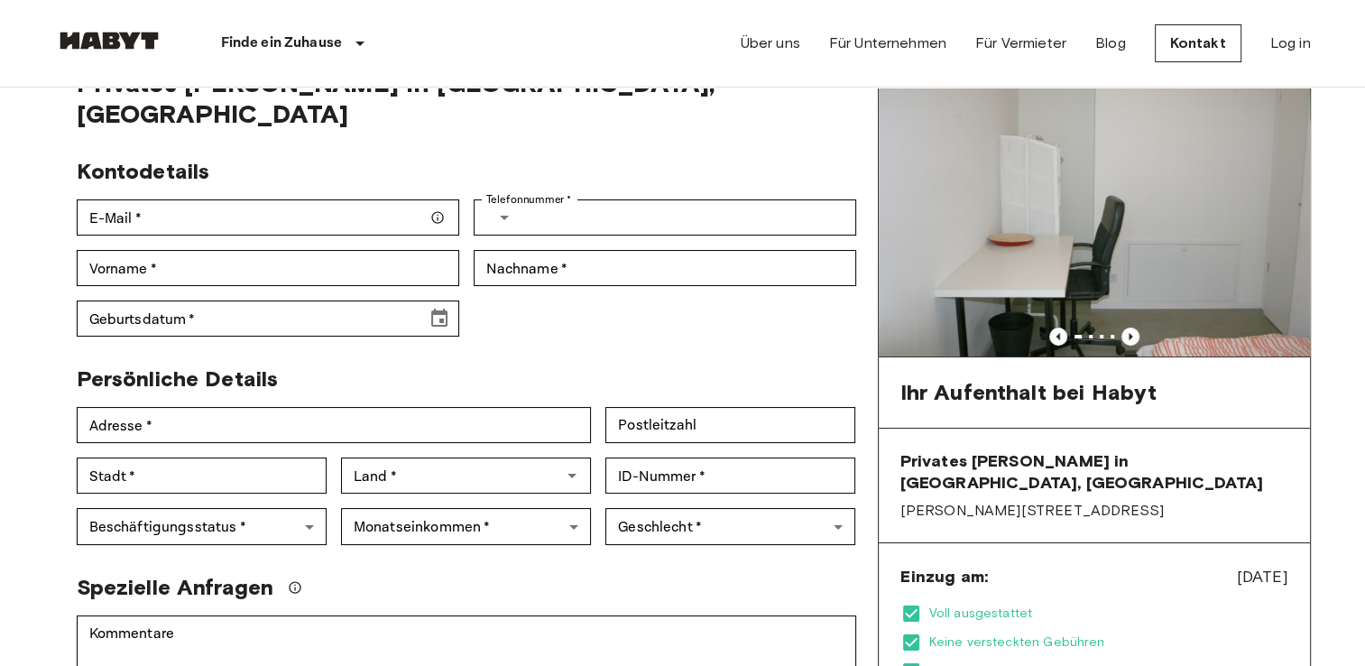
scroll to position [0, 0]
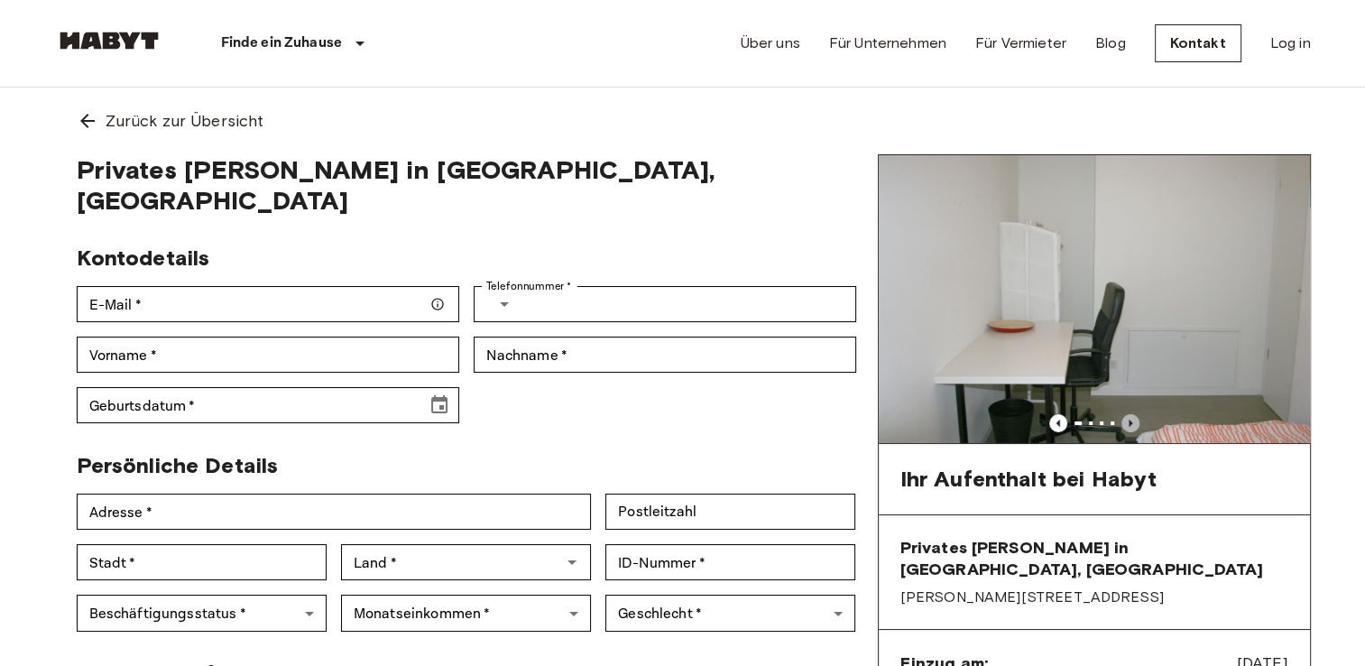
click at [1130, 419] on icon "Previous image" at bounding box center [1130, 423] width 18 height 18
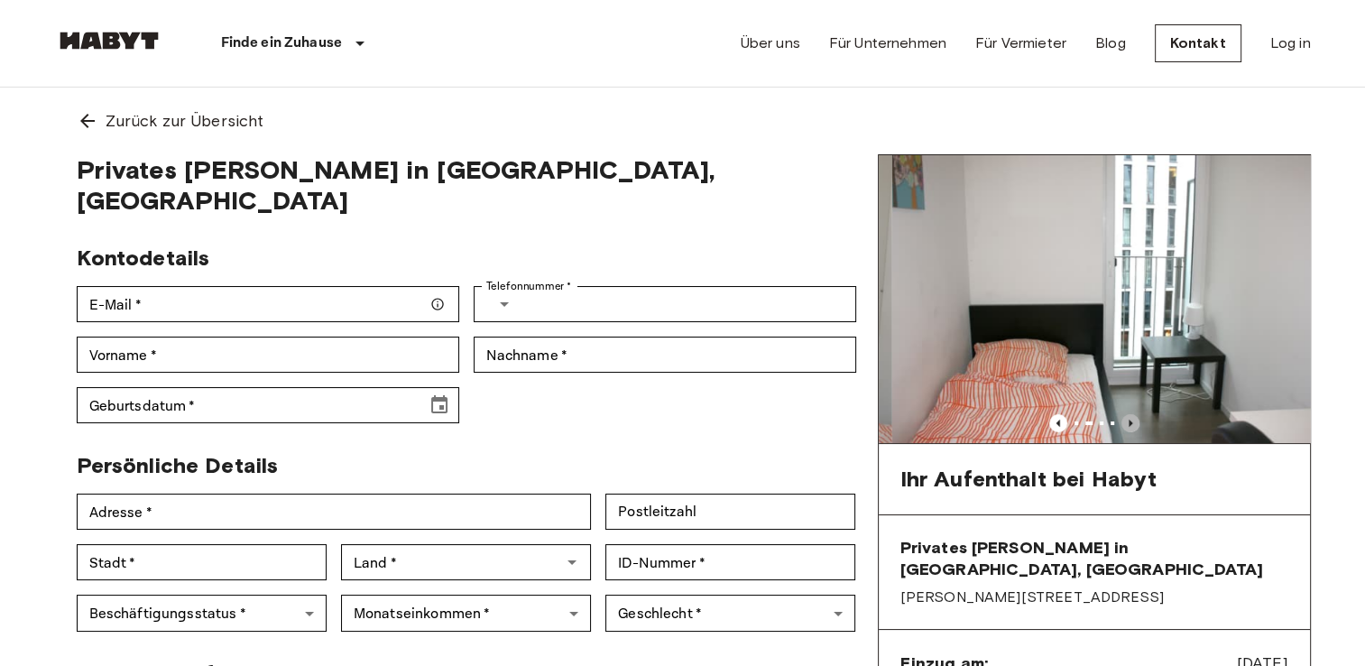
click at [1130, 419] on icon "Previous image" at bounding box center [1130, 423] width 18 height 18
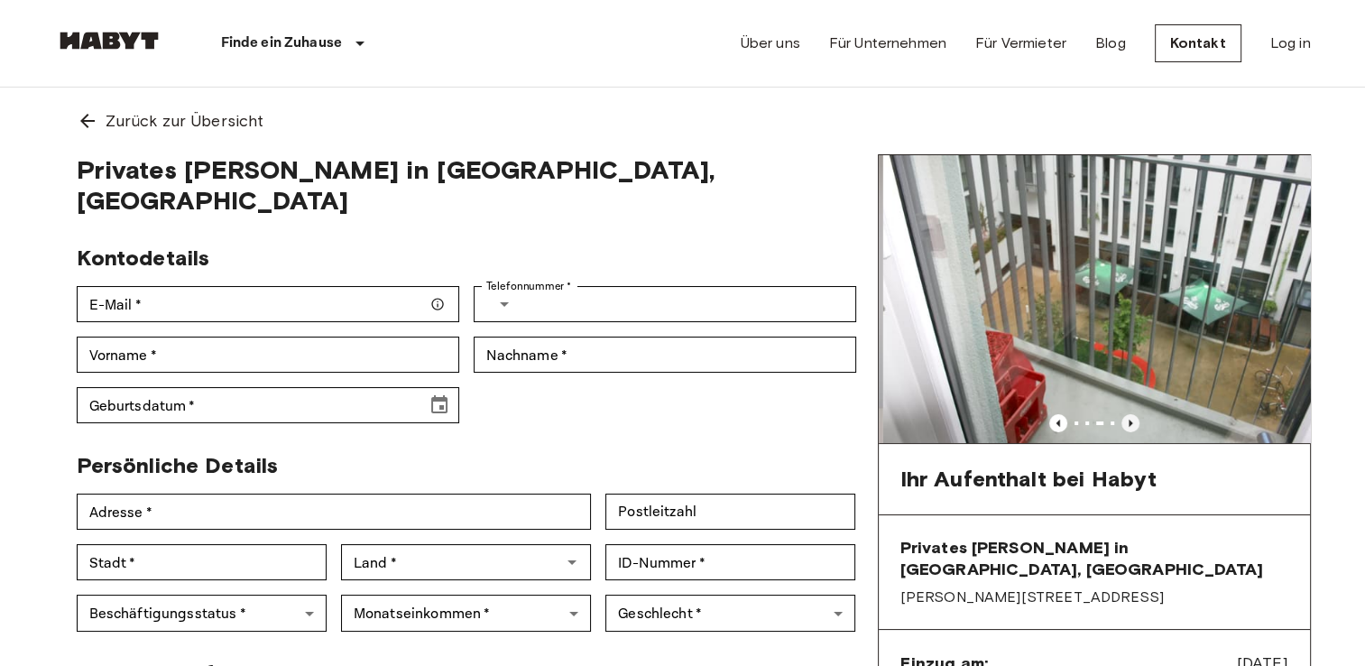
click at [1130, 419] on icon "Previous image" at bounding box center [1130, 423] width 18 height 18
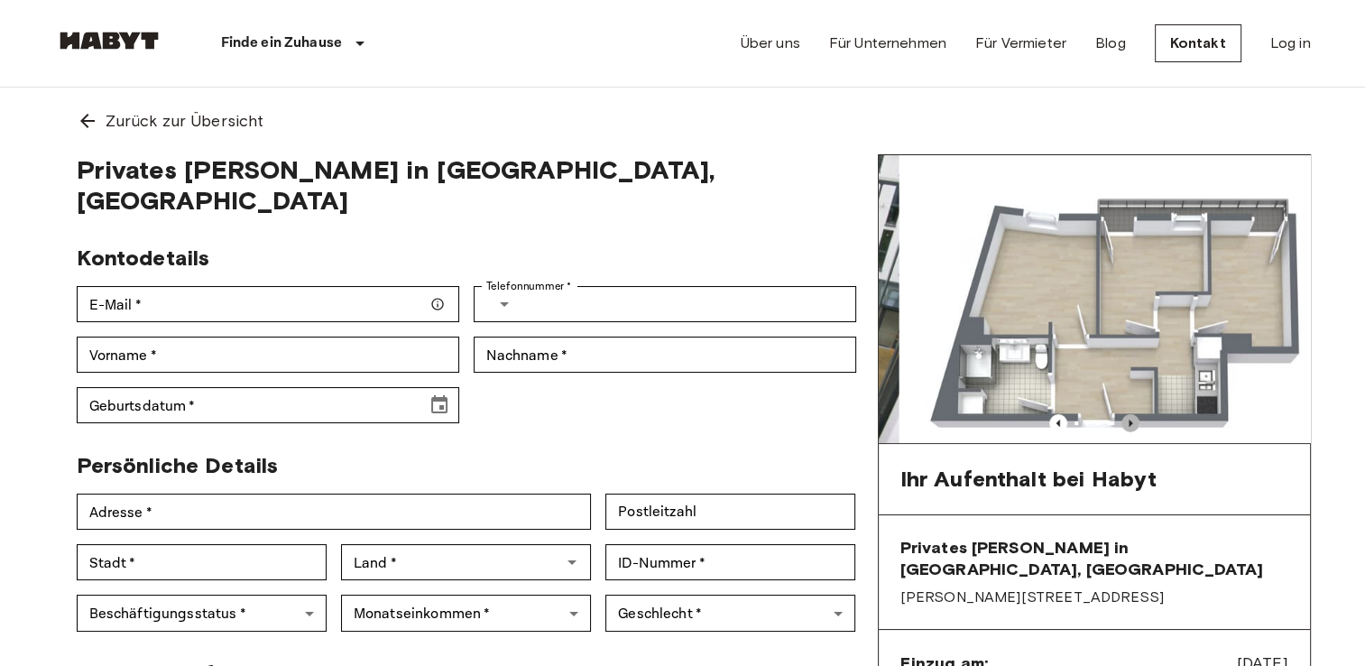
click at [1130, 419] on icon "Previous image" at bounding box center [1130, 423] width 18 height 18
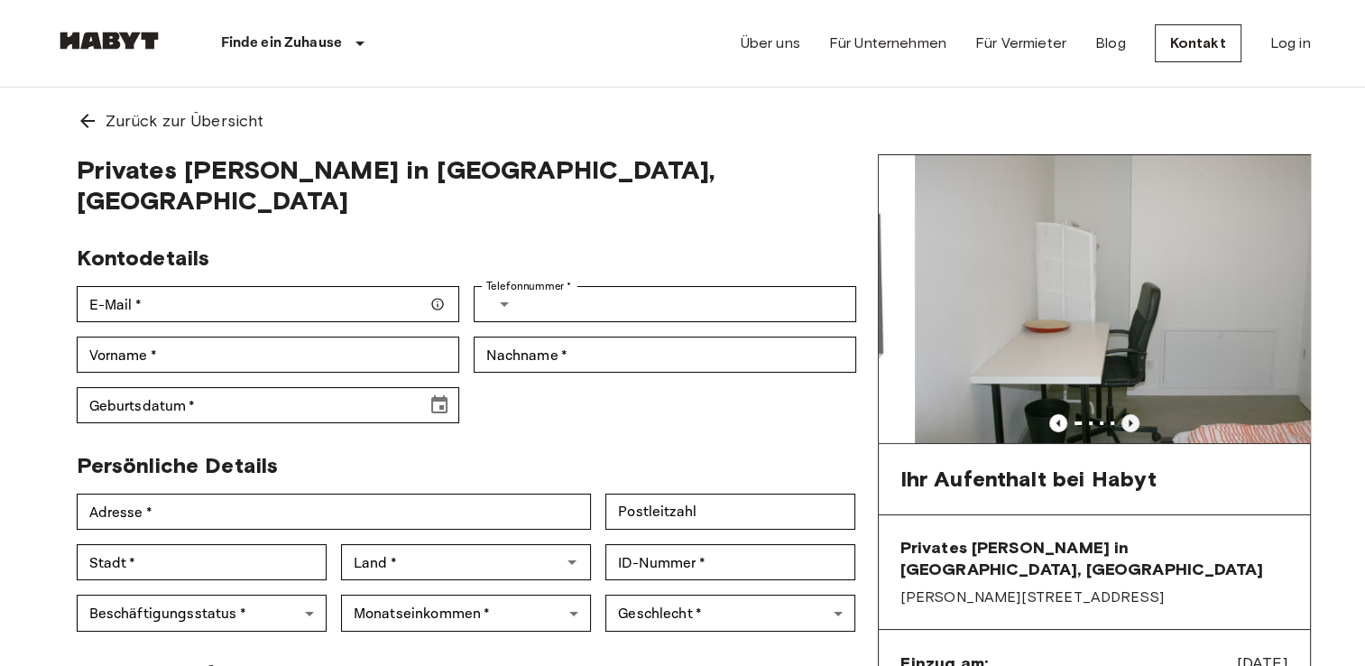
click at [1130, 419] on icon "Previous image" at bounding box center [1130, 423] width 18 height 18
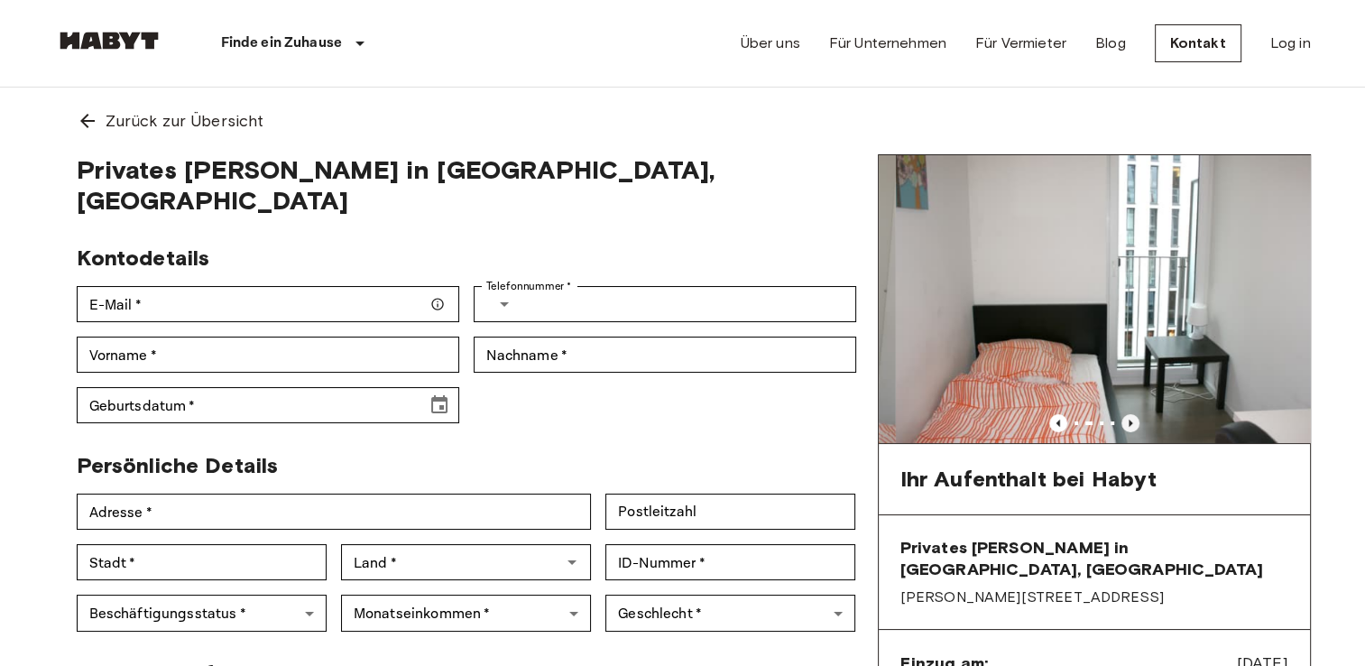
click at [1130, 419] on icon "Previous image" at bounding box center [1130, 423] width 18 height 18
